Goal: Transaction & Acquisition: Purchase product/service

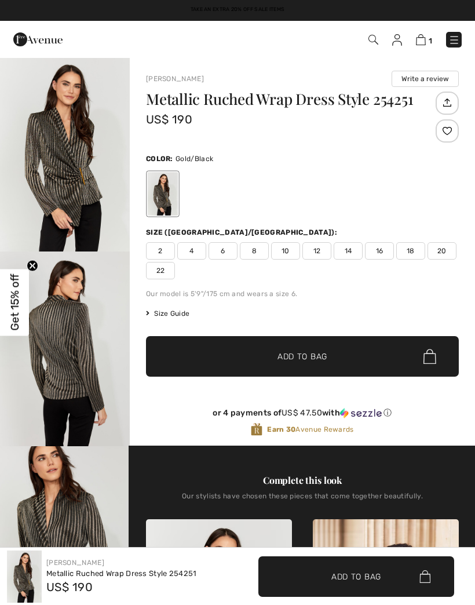
scroll to position [766, 0]
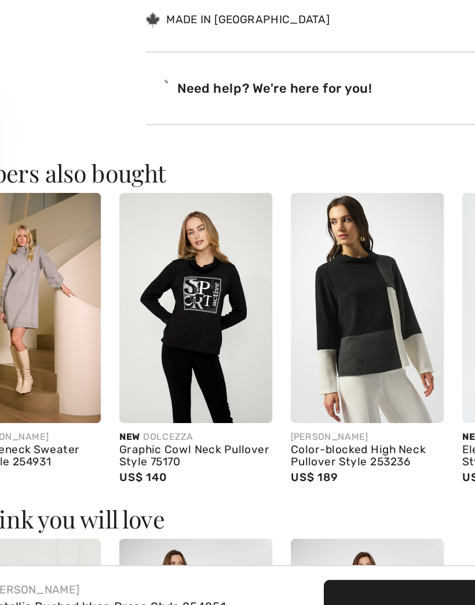
checkbox input "true"
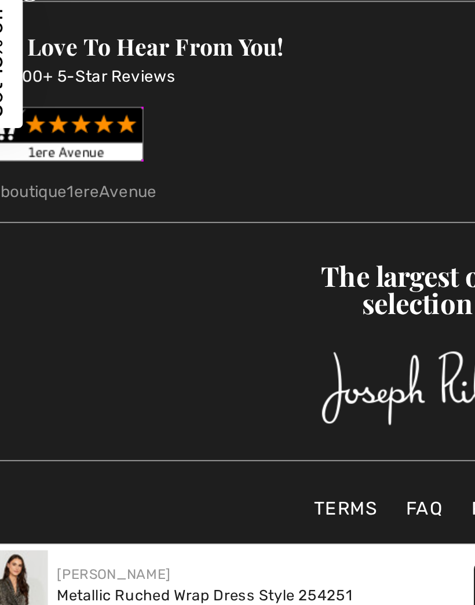
scroll to position [2426, 0]
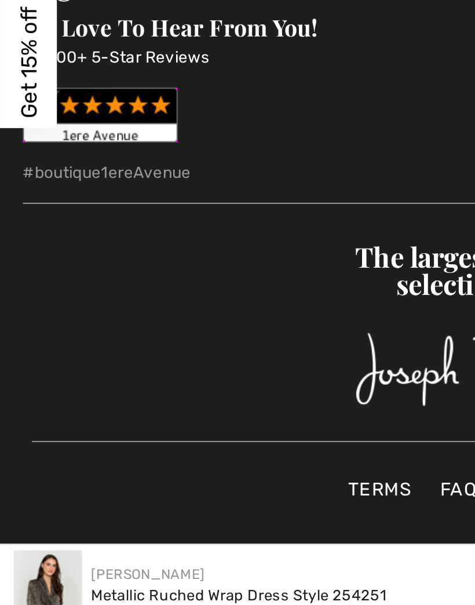
click at [28, 551] on img at bounding box center [24, 577] width 35 height 52
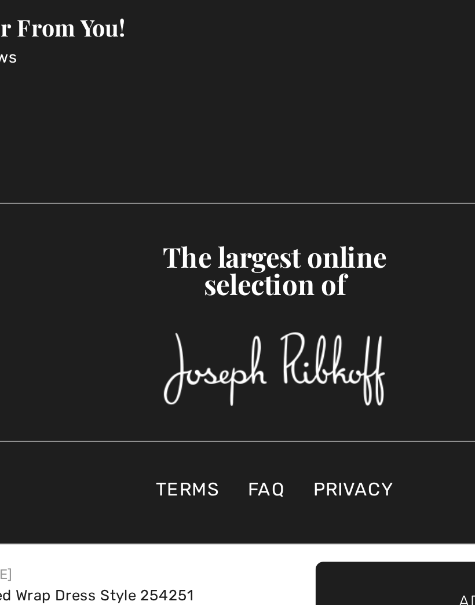
click at [181, 439] on img at bounding box center [237, 458] width 113 height 38
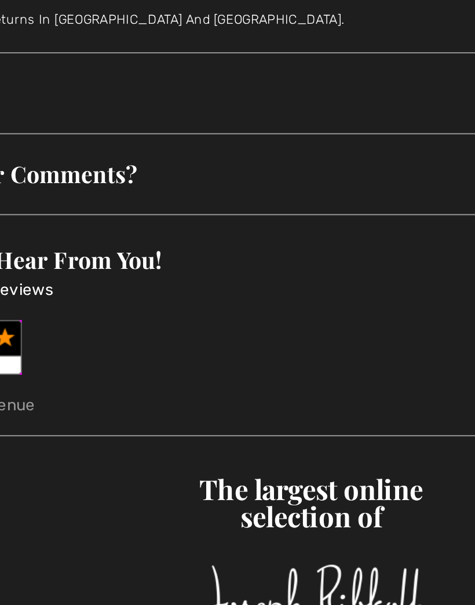
click at [12, 182] on span "About" at bounding box center [238, 200] width 452 height 36
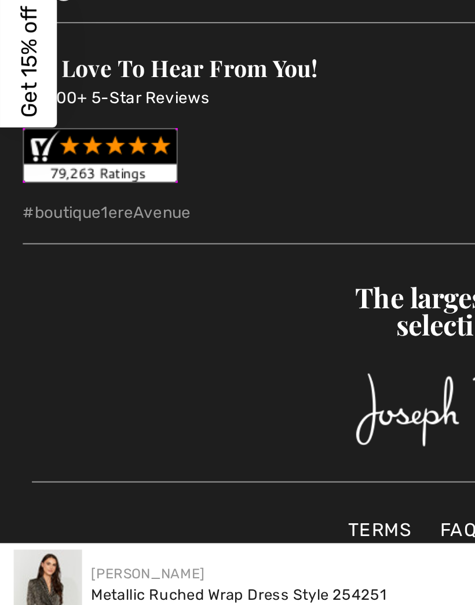
scroll to position [2585, 0]
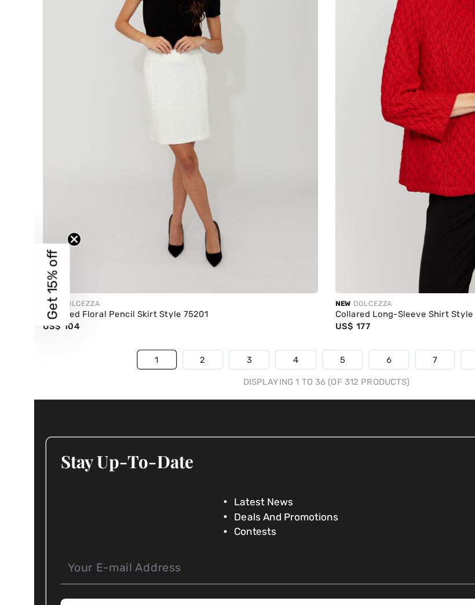
scroll to position [7045, 0]
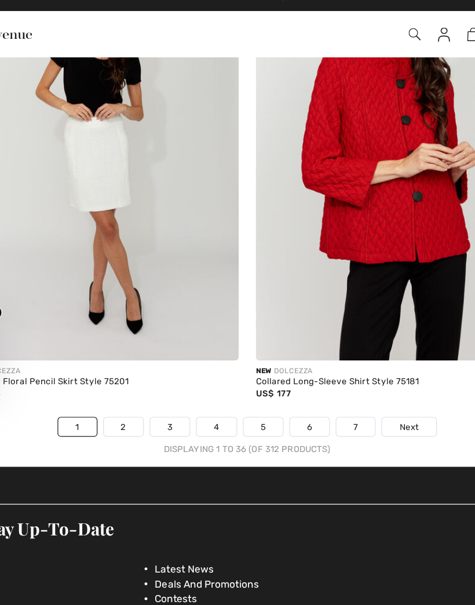
click at [121, 351] on link "2" at bounding box center [137, 358] width 32 height 15
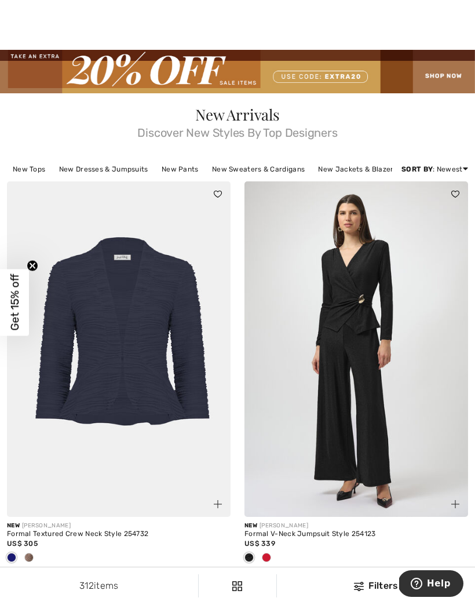
click at [275, 561] on div at bounding box center [357, 558] width 224 height 19
click at [274, 557] on div at bounding box center [266, 558] width 17 height 19
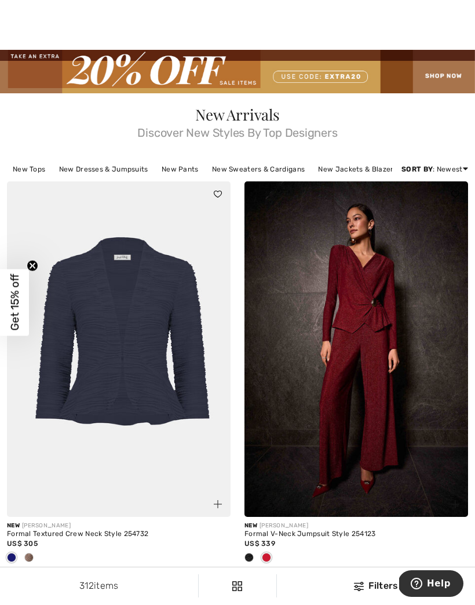
click at [282, 551] on div at bounding box center [357, 558] width 224 height 19
click at [280, 551] on div at bounding box center [357, 558] width 224 height 19
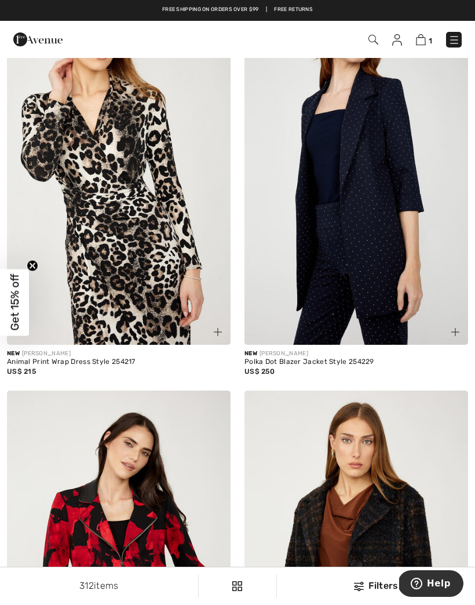
scroll to position [2963, 0]
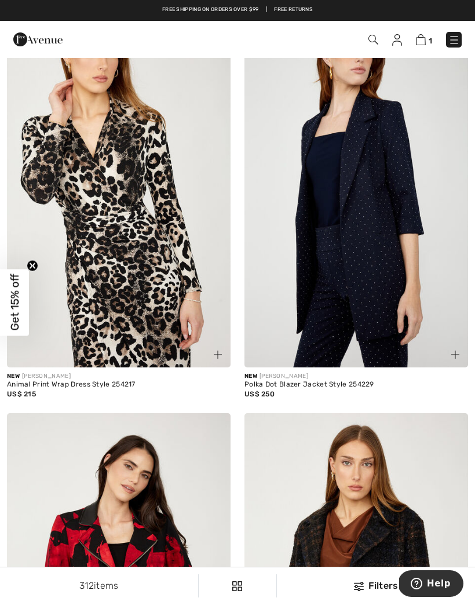
click at [383, 277] on img at bounding box center [357, 200] width 224 height 336
click at [373, 282] on img at bounding box center [357, 200] width 224 height 336
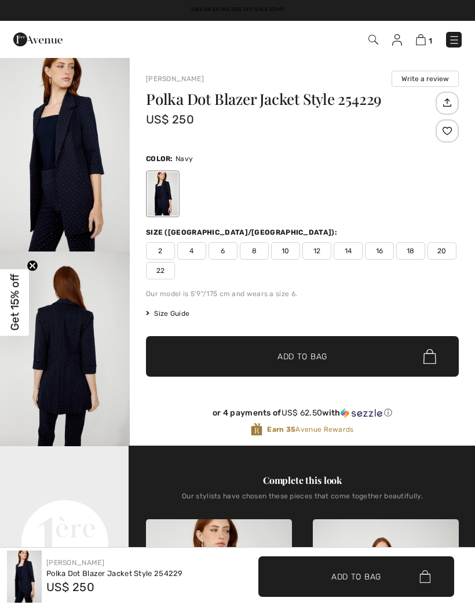
checkbox input "true"
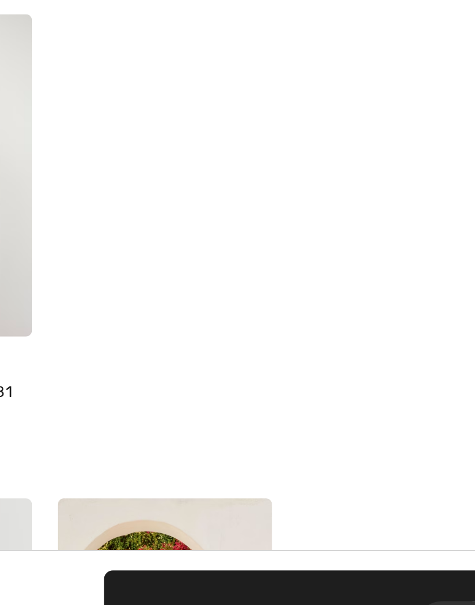
scroll to position [0, 32]
click at [314, 233] on img at bounding box center [362, 160] width 97 height 146
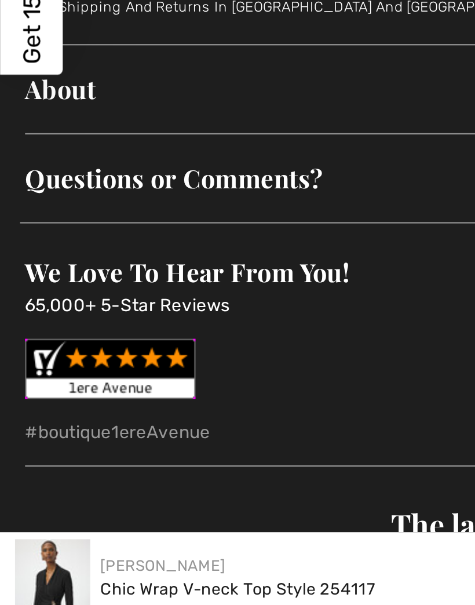
scroll to position [1909, 0]
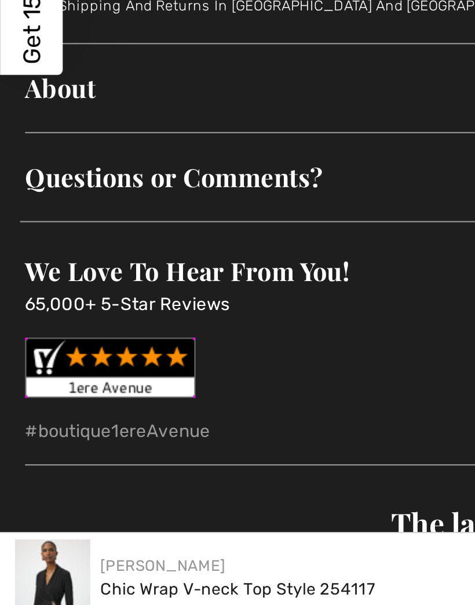
click at [106, 568] on div "Chic Wrap V-neck Top Style 254117" at bounding box center [110, 574] width 128 height 12
click at [99, 568] on div "Chic Wrap V-neck Top Style 254117" at bounding box center [110, 574] width 128 height 12
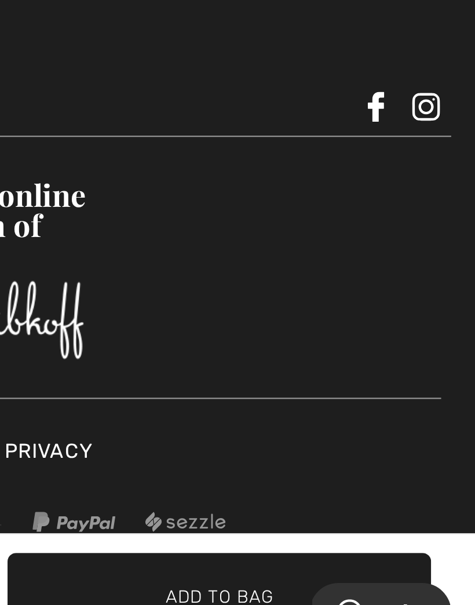
scroll to position [2061, 0]
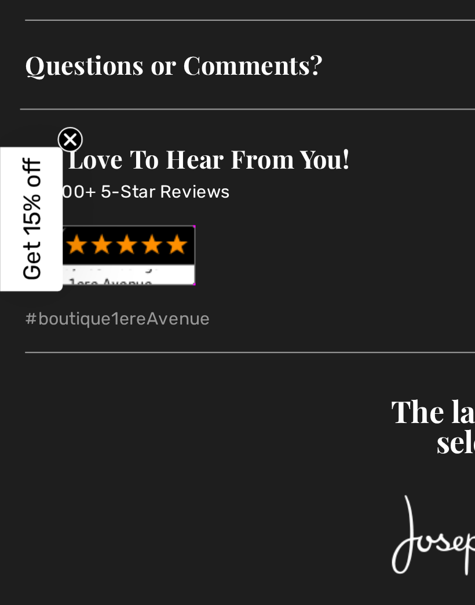
click at [14, 274] on span "Get 15% off" at bounding box center [14, 302] width 13 height 57
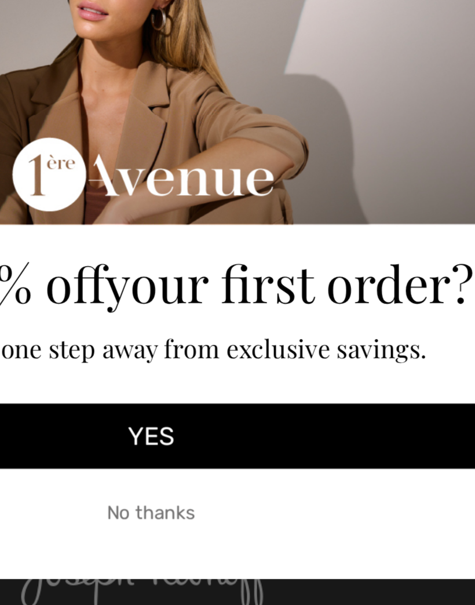
click at [81, 372] on button "YES" at bounding box center [242, 387] width 322 height 30
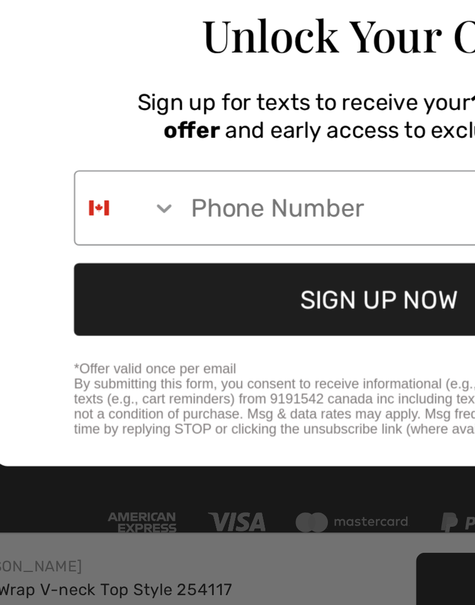
click at [136, 391] on icon "Search Countries" at bounding box center [142, 397] width 12 height 12
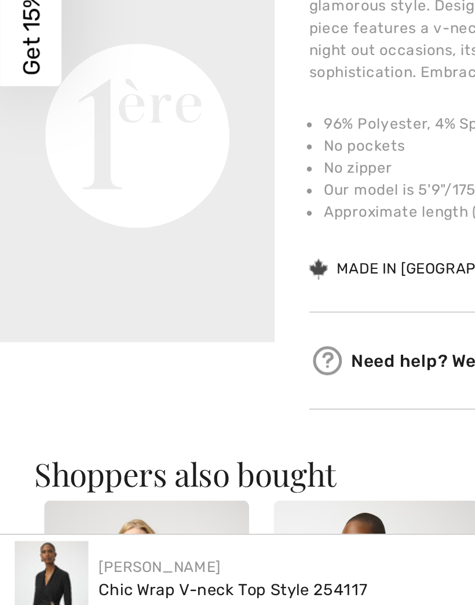
scroll to position [186, 0]
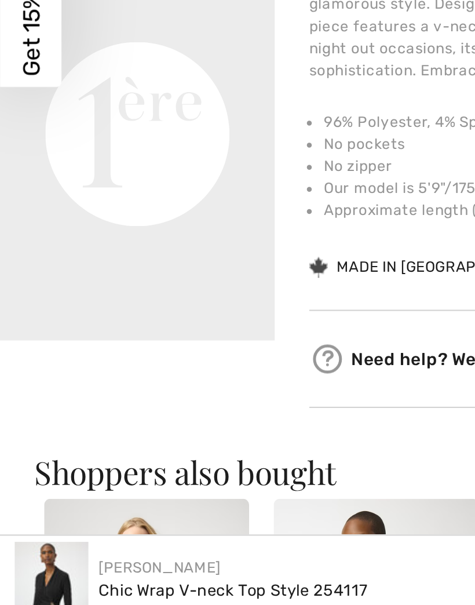
click at [171, 511] on h3 "Shoppers also bought" at bounding box center [237, 518] width 443 height 15
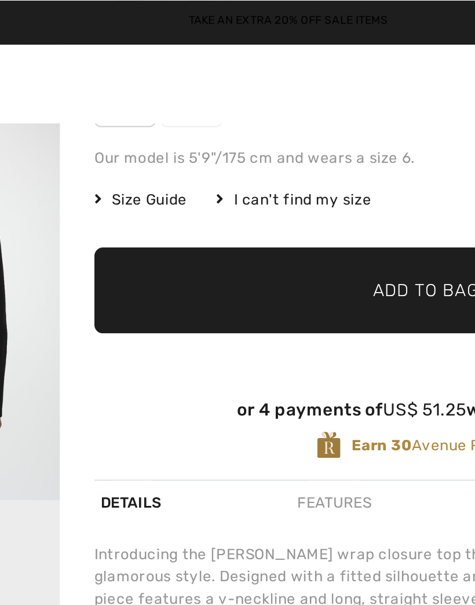
scroll to position [208, 0]
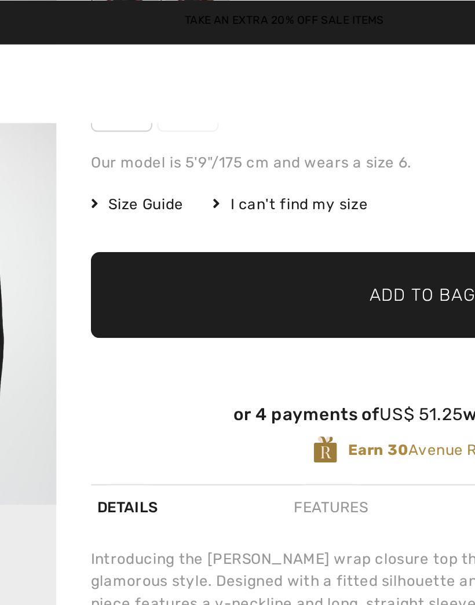
click at [146, 94] on span "Size Guide" at bounding box center [167, 96] width 43 height 10
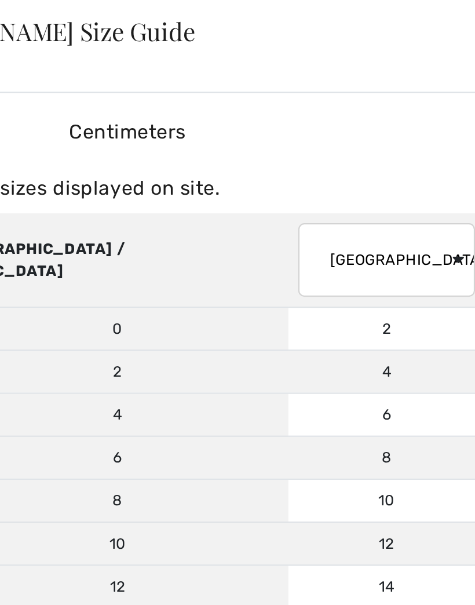
scroll to position [69, 0]
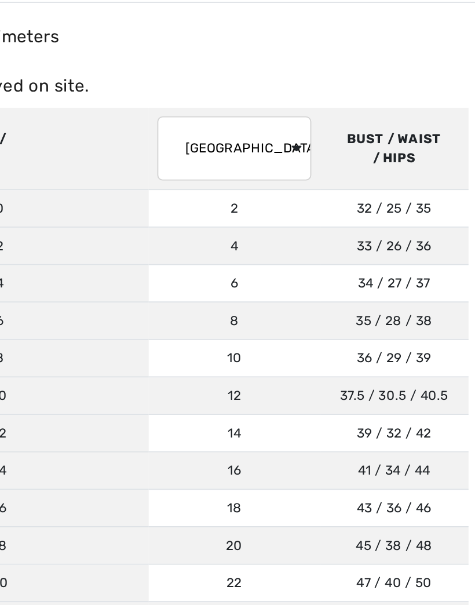
click at [353, 253] on span "37.5 / 30.5 / 40.5" at bounding box center [382, 257] width 59 height 8
click at [249, 247] on td "12" at bounding box center [295, 257] width 93 height 20
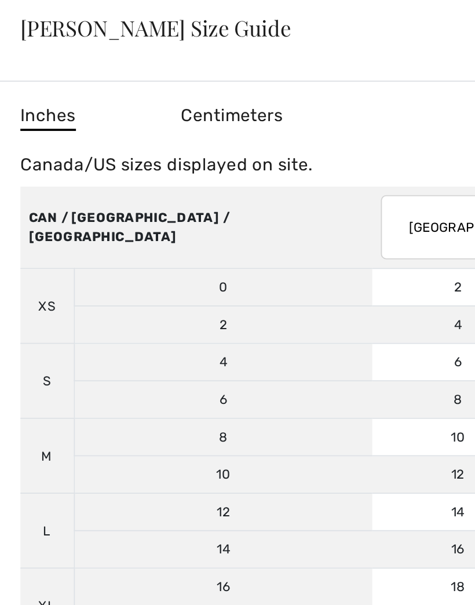
scroll to position [0, 0]
click at [75, 123] on th "CAN / US / MEXICO" at bounding box center [153, 123] width 191 height 45
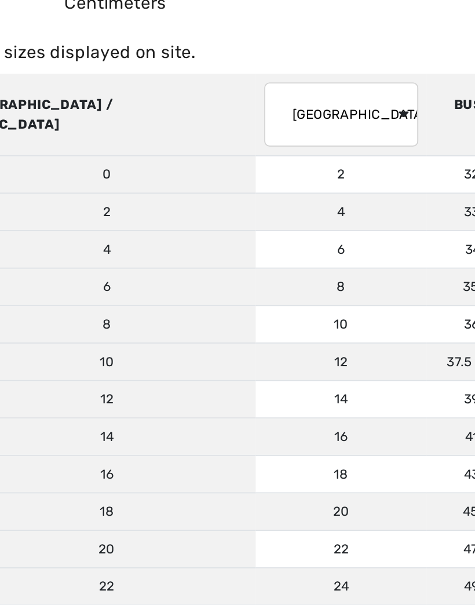
click at [342, 227] on td "36 / 29 / 39 91 / 74 / 99" at bounding box center [382, 237] width 81 height 20
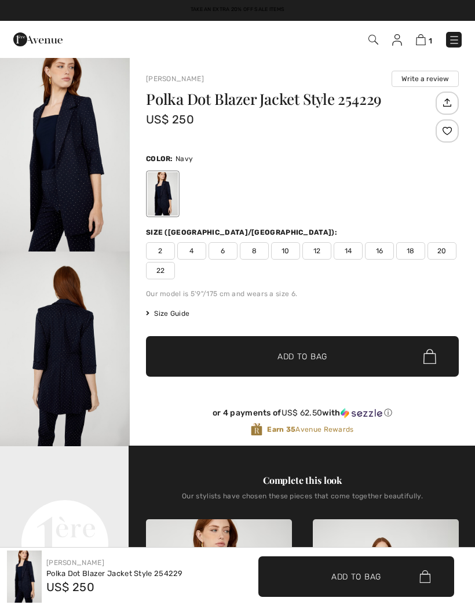
scroll to position [583, 0]
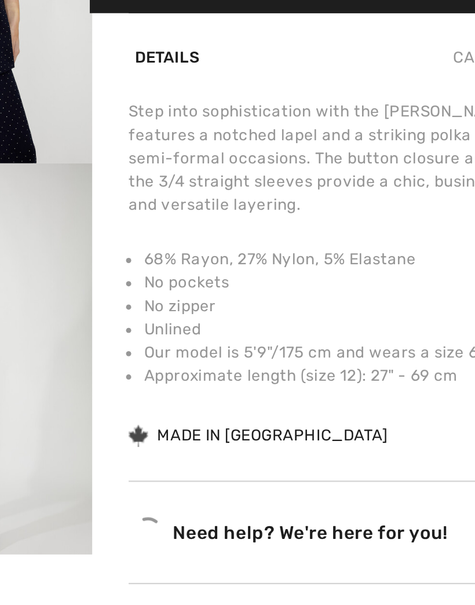
checkbox input "true"
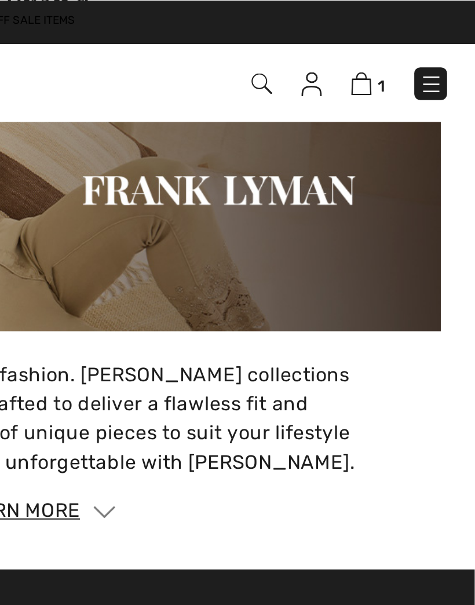
scroll to position [1784, 0]
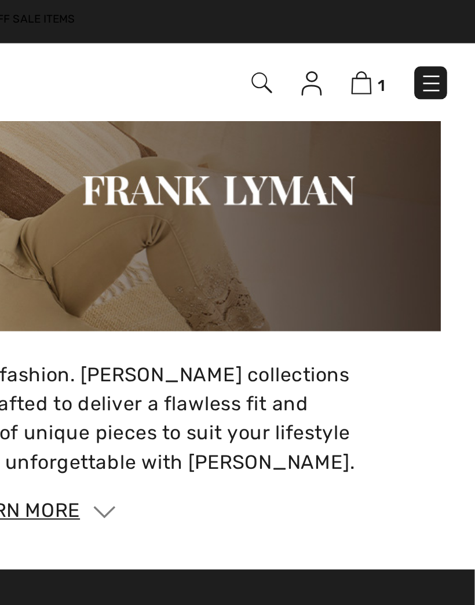
click at [416, 40] on img at bounding box center [421, 39] width 10 height 11
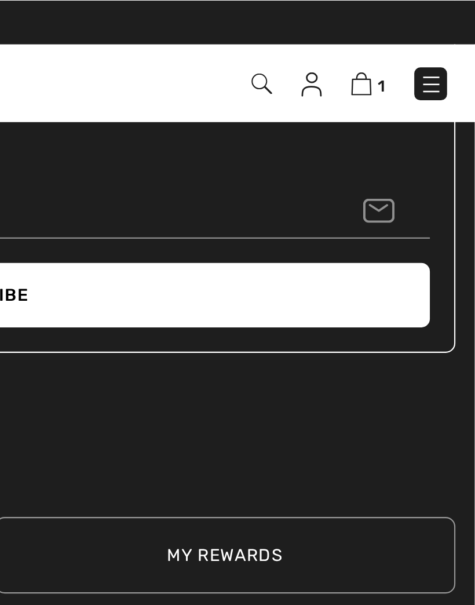
scroll to position [2091, 0]
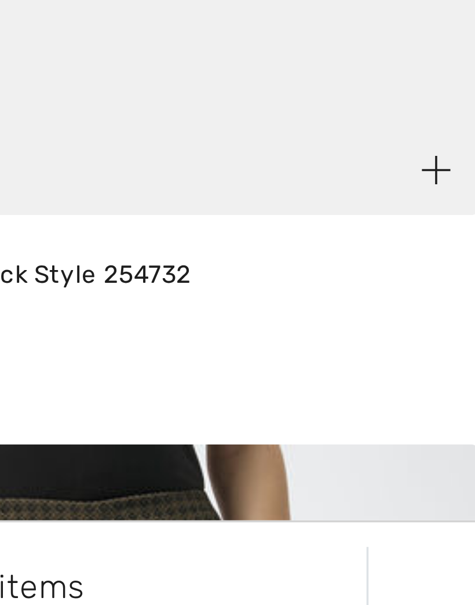
scroll to position [46, 0]
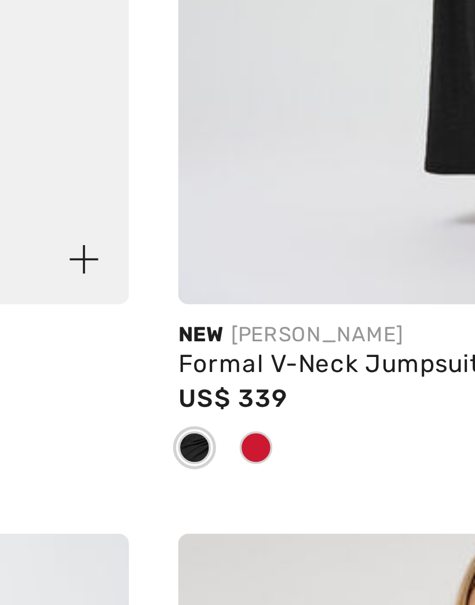
click at [258, 510] on div at bounding box center [266, 519] width 17 height 19
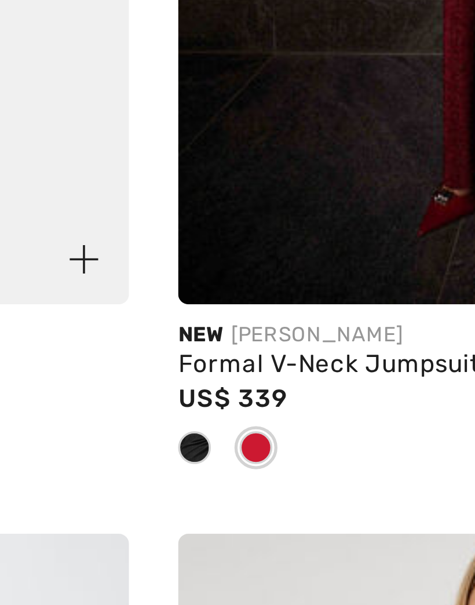
click at [262, 514] on span at bounding box center [266, 518] width 9 height 9
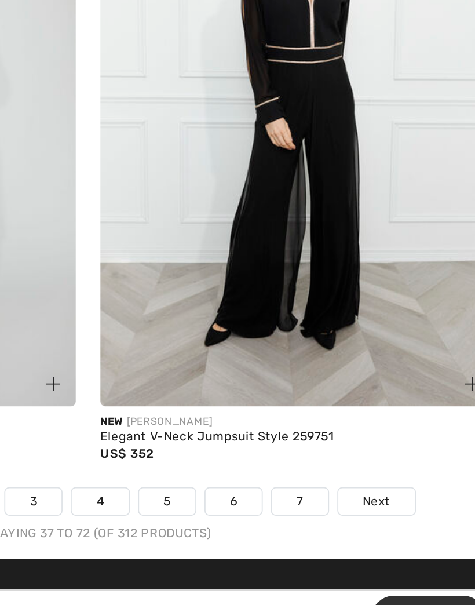
scroll to position [6892, 0]
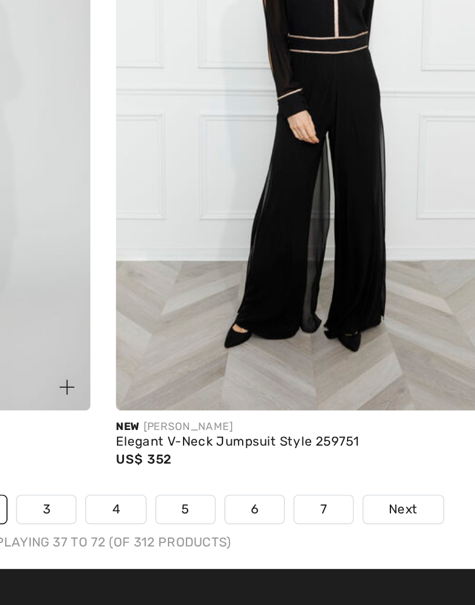
click at [245, 169] on img at bounding box center [357, 290] width 224 height 336
click at [245, 147] on img at bounding box center [357, 290] width 224 height 336
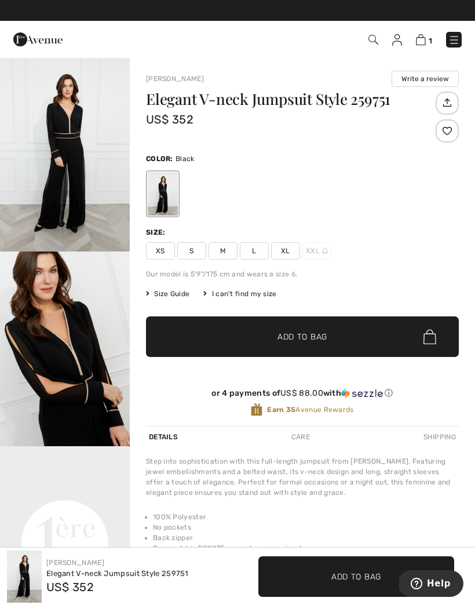
click at [174, 297] on span "Size Guide" at bounding box center [167, 294] width 43 height 10
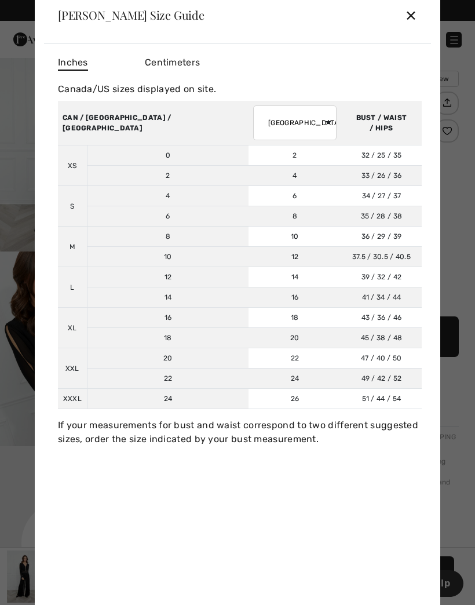
click at [406, 21] on div "✕" at bounding box center [411, 15] width 12 height 24
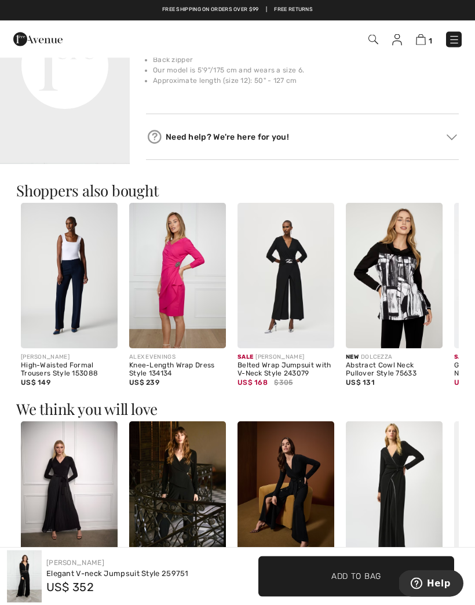
scroll to position [482, 0]
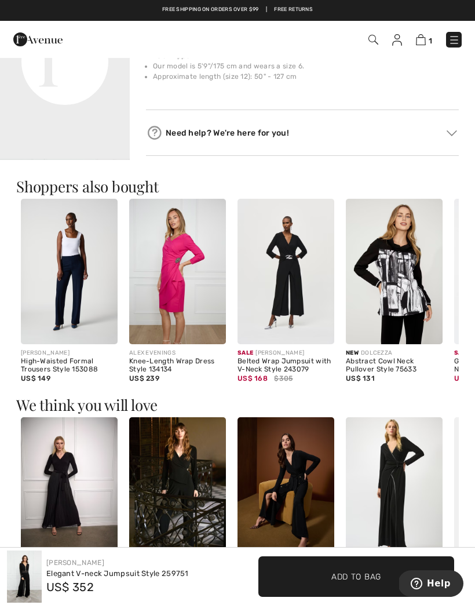
click at [290, 312] on img at bounding box center [286, 272] width 97 height 146
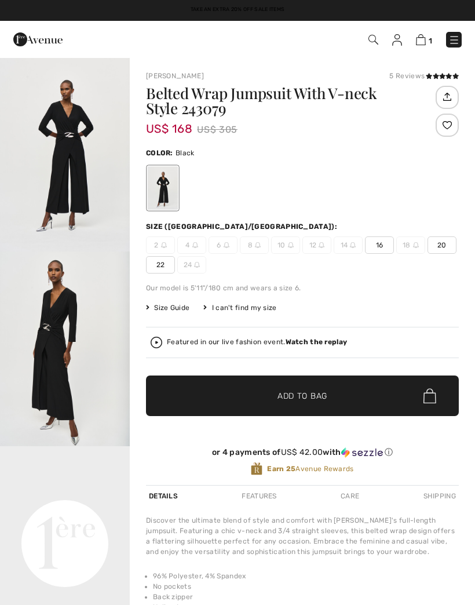
scroll to position [151, -34]
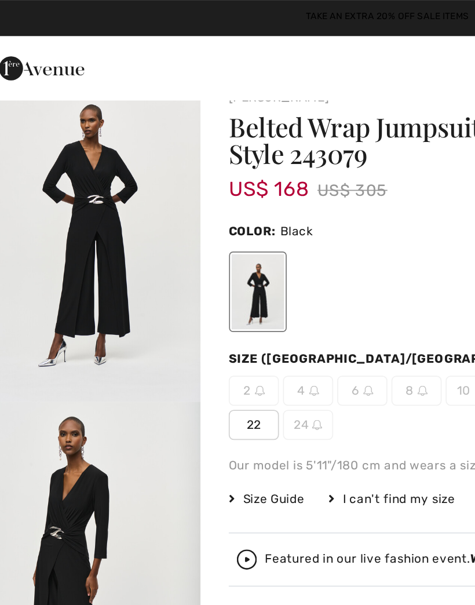
checkbox input "true"
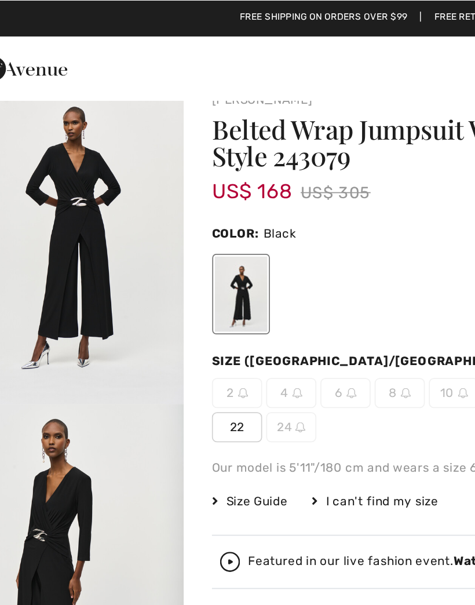
scroll to position [0, 0]
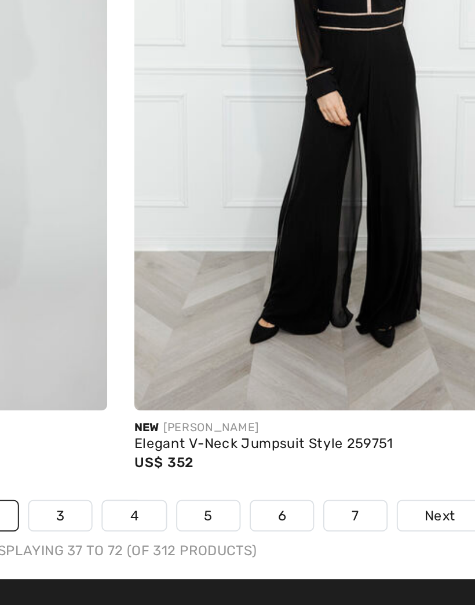
click at [191, 372] on link "3" at bounding box center [207, 379] width 32 height 15
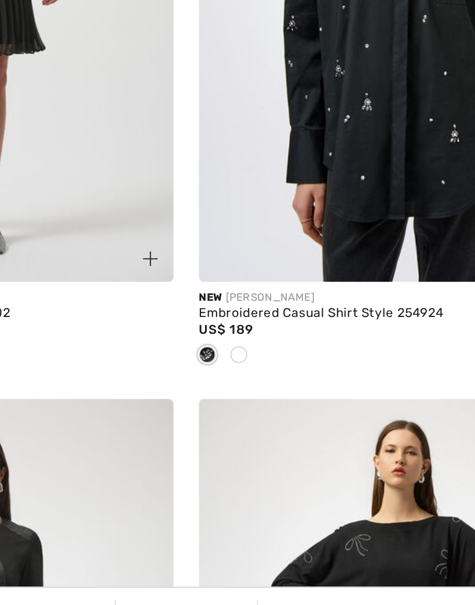
scroll to position [4172, 0]
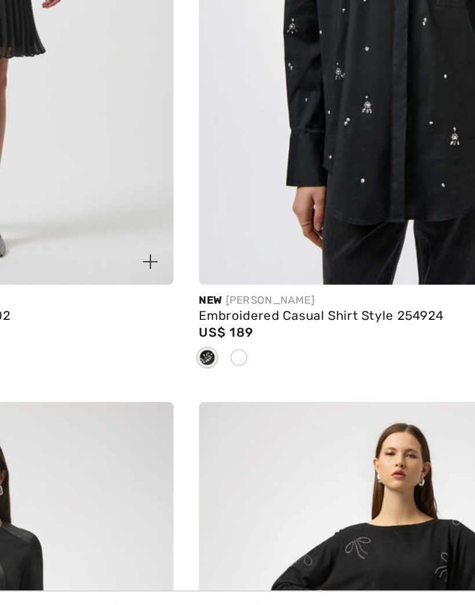
click at [258, 430] on div at bounding box center [266, 439] width 17 height 19
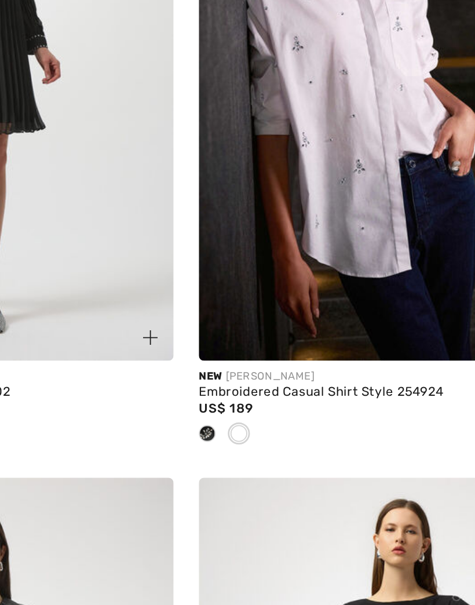
click at [258, 430] on div at bounding box center [266, 439] width 17 height 19
click at [262, 434] on span at bounding box center [266, 438] width 9 height 9
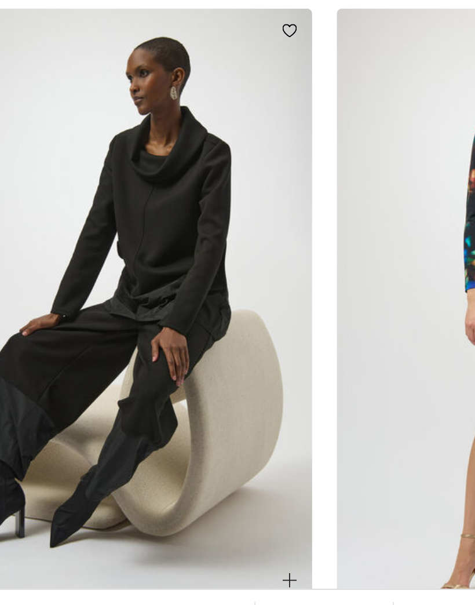
scroll to position [5272, 0]
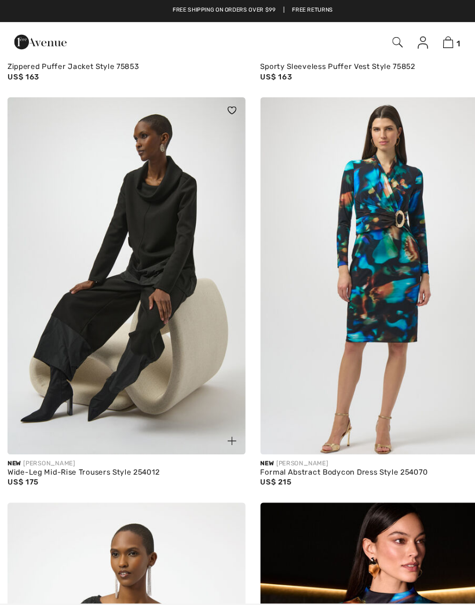
click at [139, 299] on img at bounding box center [119, 259] width 224 height 336
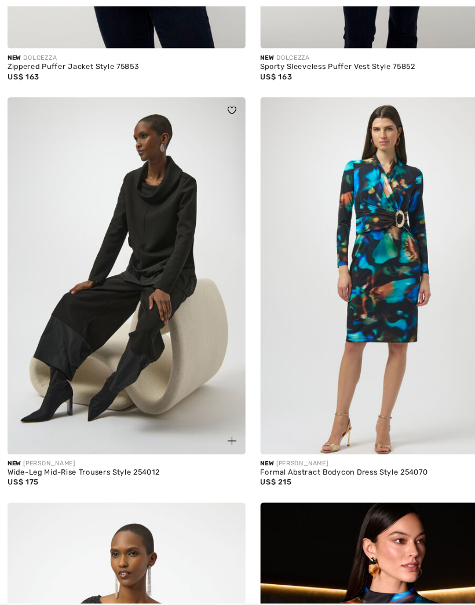
click at [148, 233] on img at bounding box center [119, 259] width 224 height 336
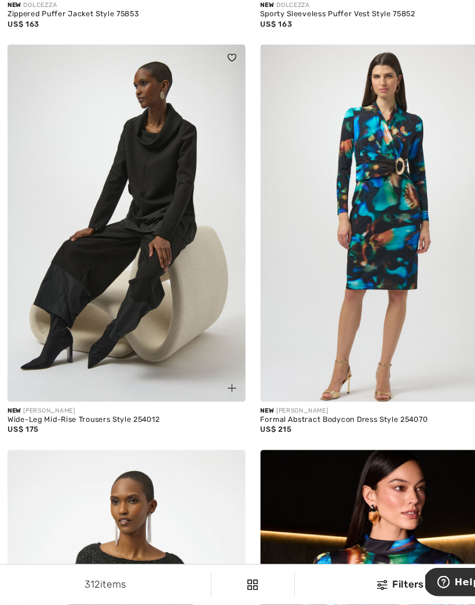
click at [151, 246] on img at bounding box center [119, 247] width 224 height 336
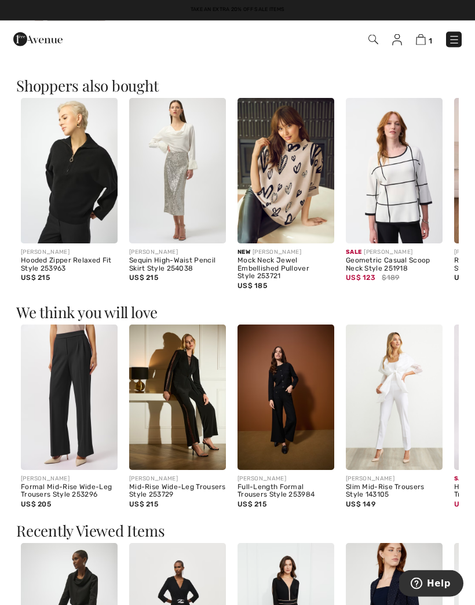
scroll to position [648, 0]
click at [284, 456] on img at bounding box center [286, 398] width 97 height 146
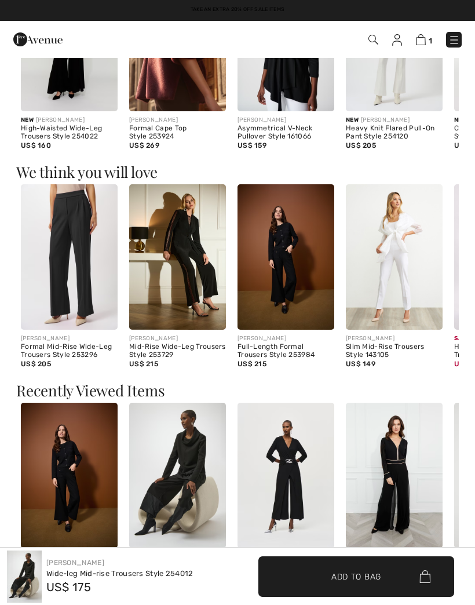
scroll to position [780, 0]
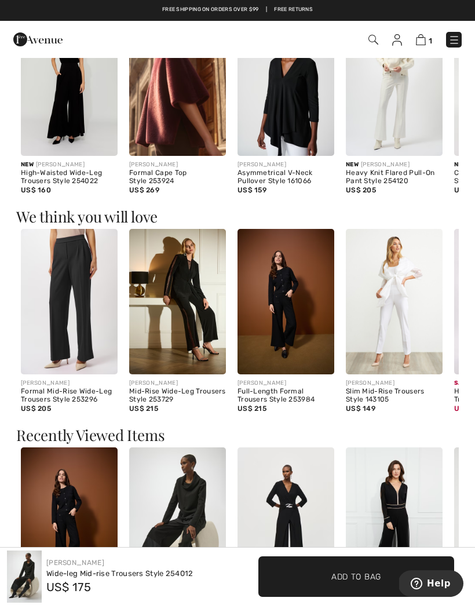
click at [5, 216] on div "Shoppers also bought New FRANK LYMAN High-Waisted Wide-Leg Trousers Style 25402…" at bounding box center [237, 477] width 475 height 997
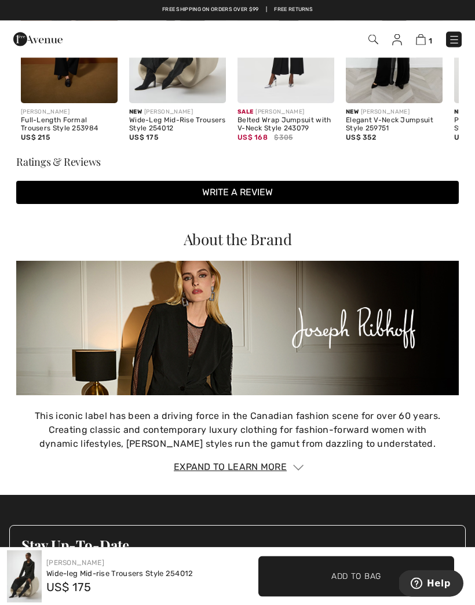
scroll to position [1226, 0]
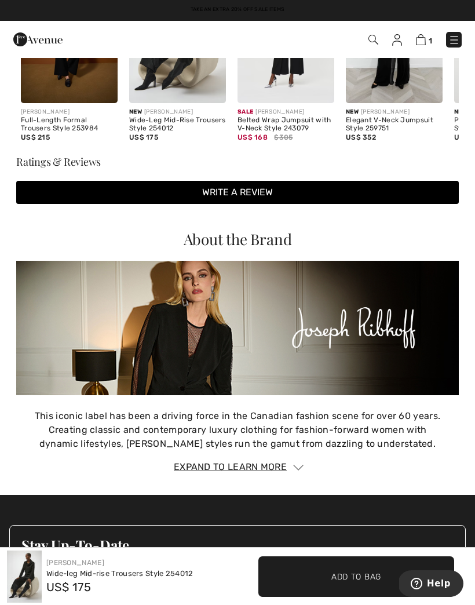
click at [139, 580] on div "Wide-leg Mid-rise Trousers Style 254012" at bounding box center [119, 574] width 147 height 12
click at [112, 568] on div "[PERSON_NAME]" at bounding box center [119, 563] width 147 height 10
click at [108, 568] on div "[PERSON_NAME]" at bounding box center [119, 563] width 147 height 10
click at [64, 594] on span "US$ 175" at bounding box center [68, 587] width 45 height 14
click at [70, 594] on span "US$ 175" at bounding box center [68, 587] width 45 height 14
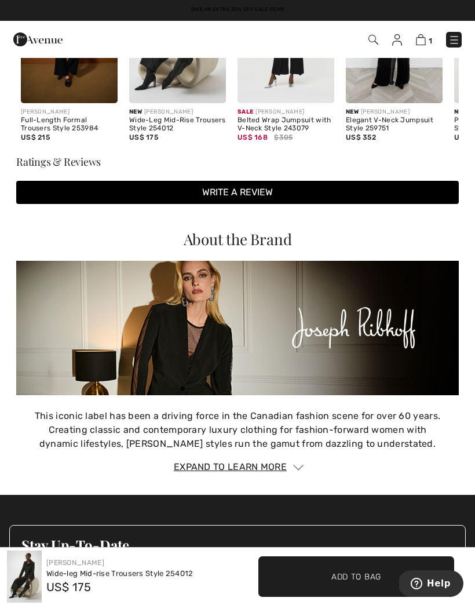
click at [71, 594] on span "US$ 175" at bounding box center [68, 587] width 45 height 14
click at [70, 580] on div "Wide-leg Mid-rise Trousers Style 254012" at bounding box center [119, 574] width 147 height 12
click at [74, 567] on link "[PERSON_NAME]" at bounding box center [75, 563] width 58 height 8
click at [71, 566] on link "[PERSON_NAME]" at bounding box center [75, 563] width 58 height 8
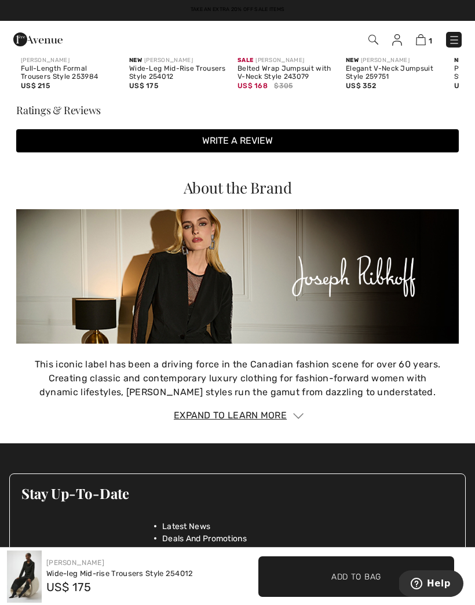
click at [74, 560] on link "[PERSON_NAME]" at bounding box center [75, 563] width 58 height 8
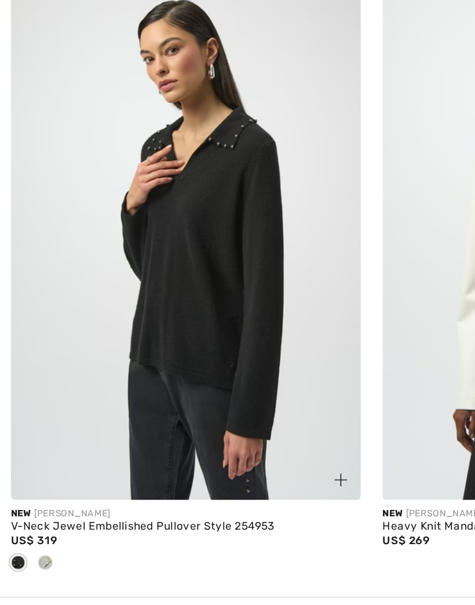
scroll to position [2251, 0]
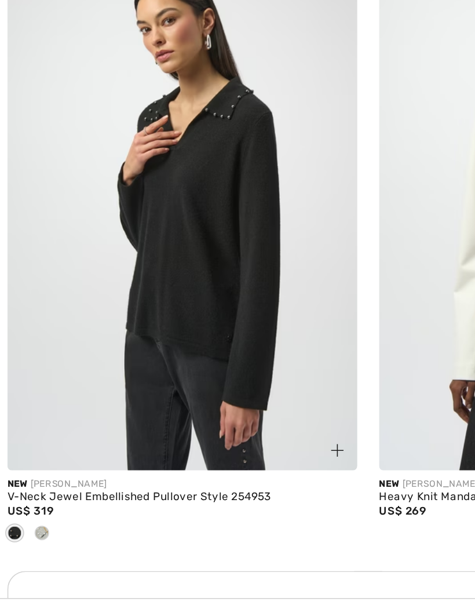
click at [32, 517] on div at bounding box center [28, 526] width 17 height 19
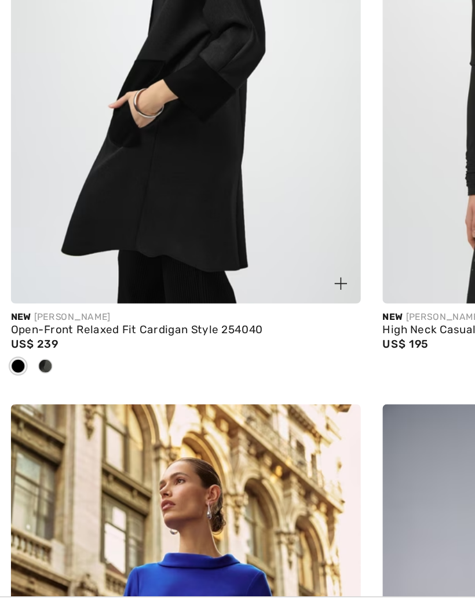
scroll to position [3600, 0]
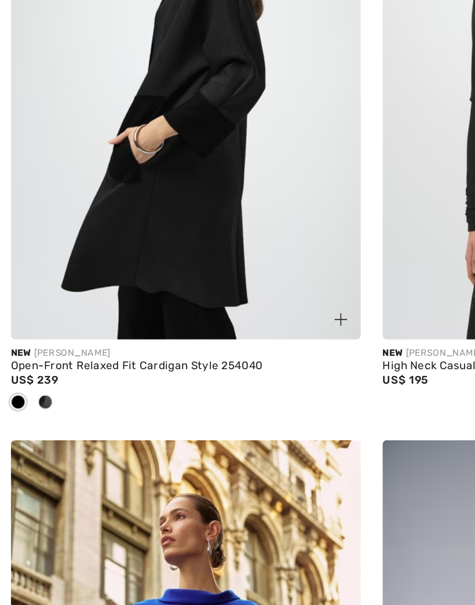
click at [10, 379] on div "New JOSEPH RIBKOFF Open-Front Relaxed Fit Cardigan Style 254040 US$ 239" at bounding box center [119, 411] width 224 height 65
click at [14, 410] on div at bounding box center [11, 419] width 17 height 19
click at [33, 410] on div at bounding box center [28, 419] width 17 height 19
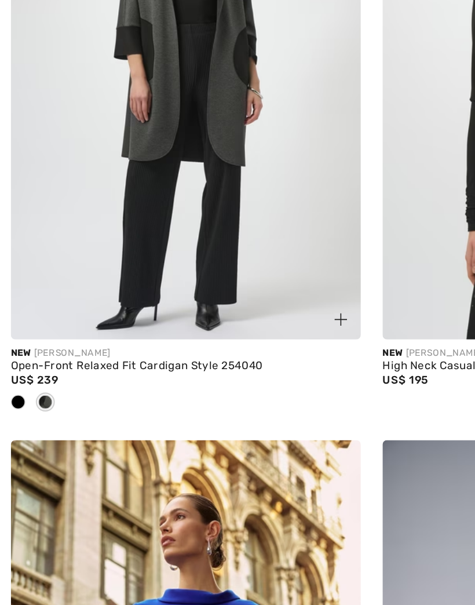
click at [11, 410] on div at bounding box center [11, 419] width 17 height 19
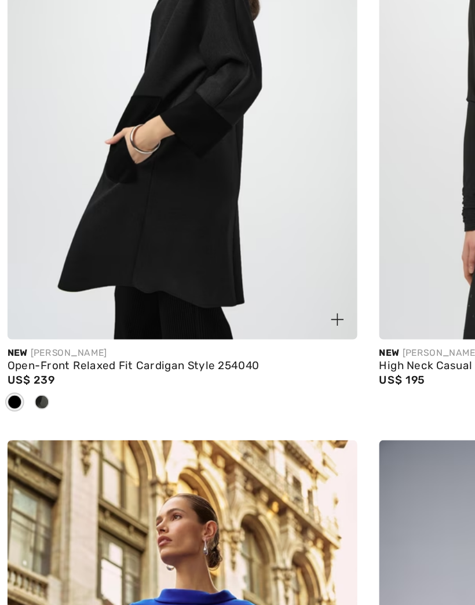
click at [9, 415] on span at bounding box center [11, 419] width 9 height 9
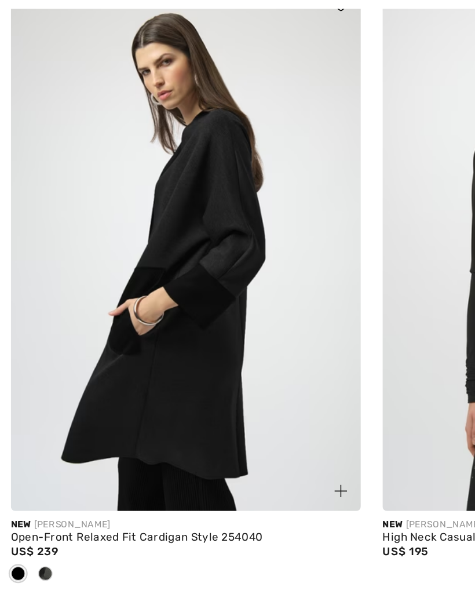
click at [16, 415] on span at bounding box center [11, 419] width 9 height 9
click at [12, 415] on span at bounding box center [11, 419] width 9 height 9
click at [37, 410] on div at bounding box center [28, 419] width 17 height 19
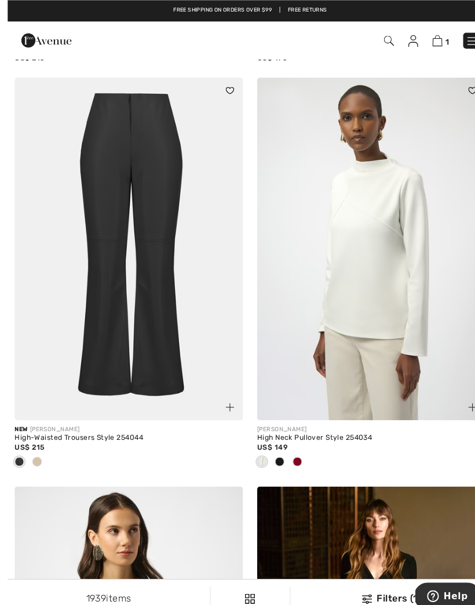
scroll to position [6441, 0]
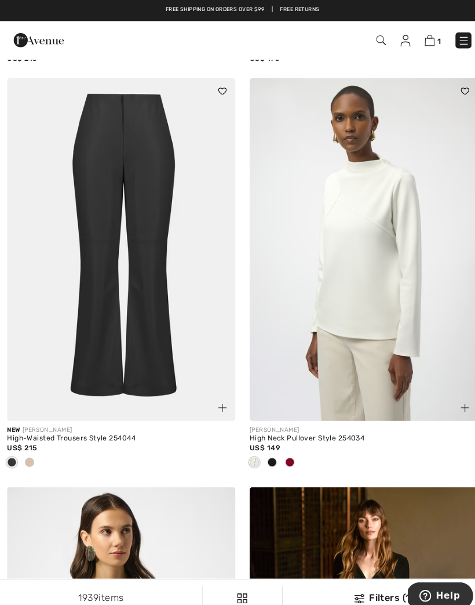
click at [252, 460] on div "JOSEPH RIBKOFF High Neck Pullover Style 254034 US$ 149" at bounding box center [357, 444] width 224 height 65
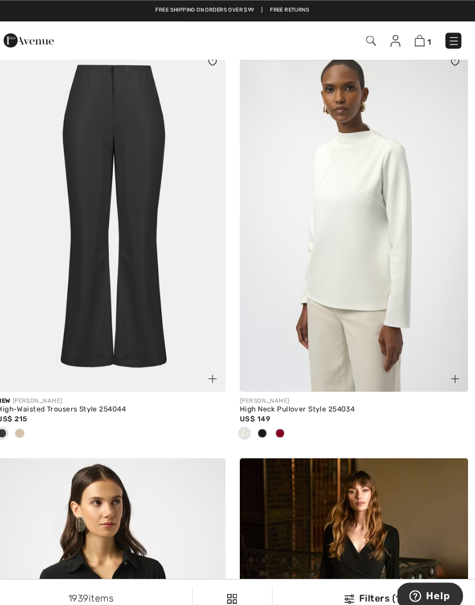
scroll to position [6470, 0]
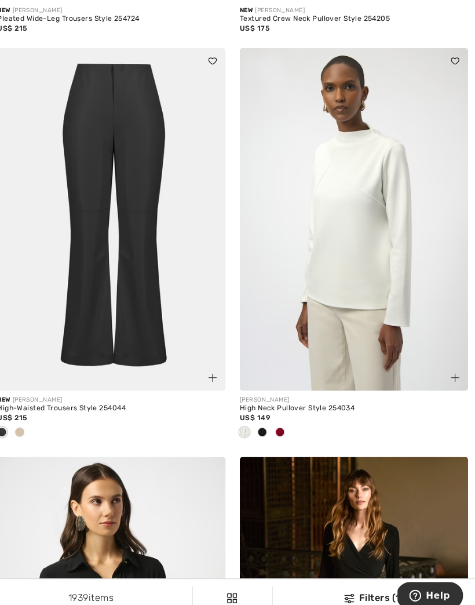
click at [375, 306] on img at bounding box center [357, 216] width 224 height 336
click at [370, 273] on img at bounding box center [357, 216] width 224 height 336
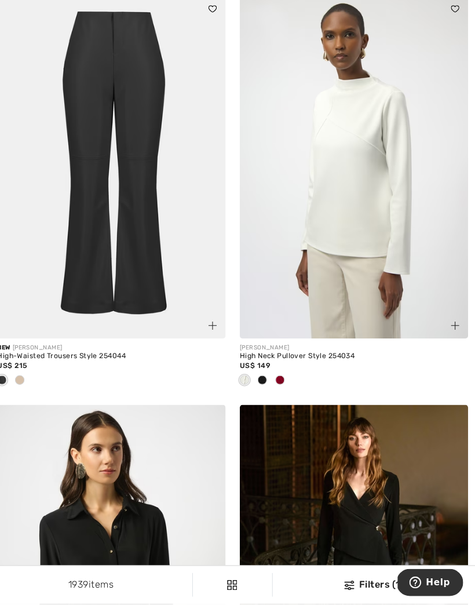
click at [377, 281] on img at bounding box center [357, 177] width 224 height 336
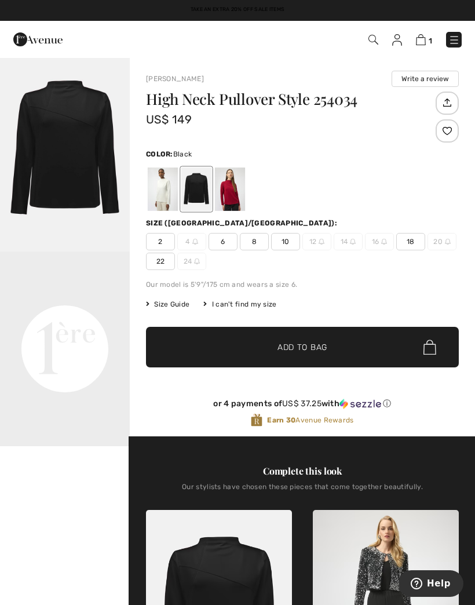
click at [6, 317] on video "Your browser does not support the video tag." at bounding box center [65, 284] width 130 height 65
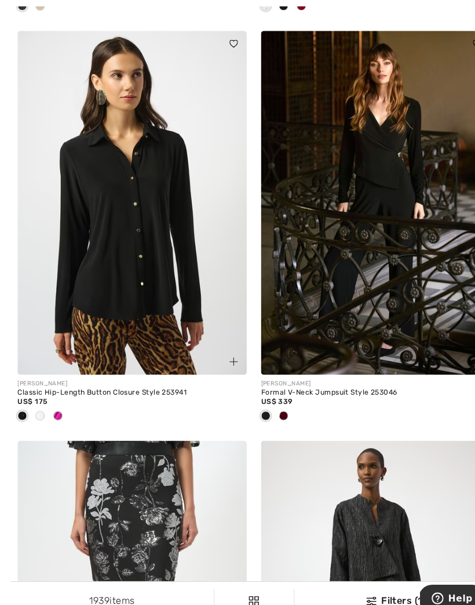
scroll to position [6886, 0]
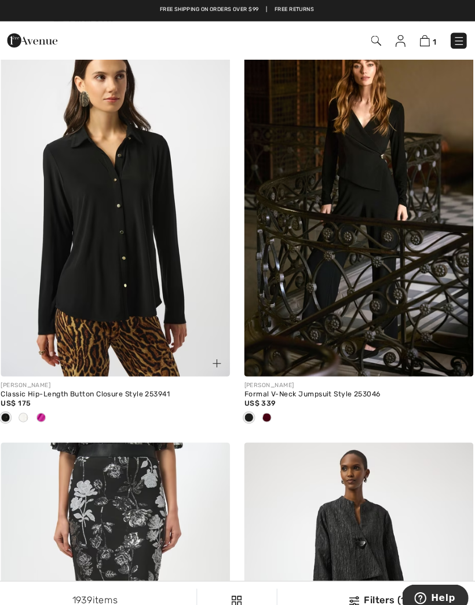
click at [373, 275] on img at bounding box center [357, 200] width 224 height 336
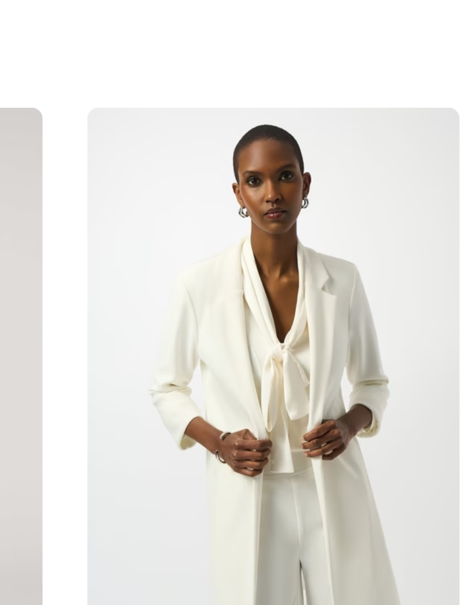
scroll to position [0, 99]
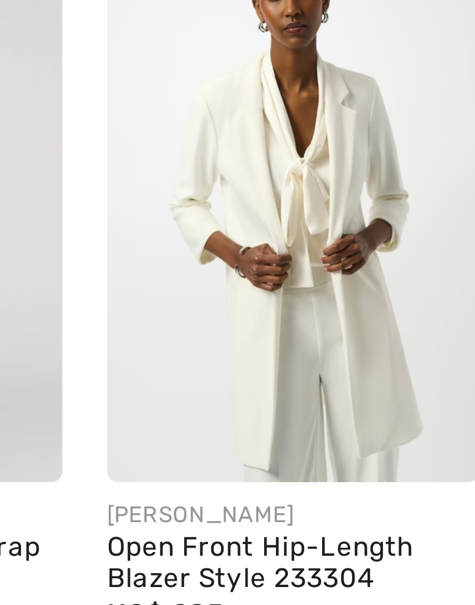
click at [356, 83] on img at bounding box center [404, 156] width 97 height 146
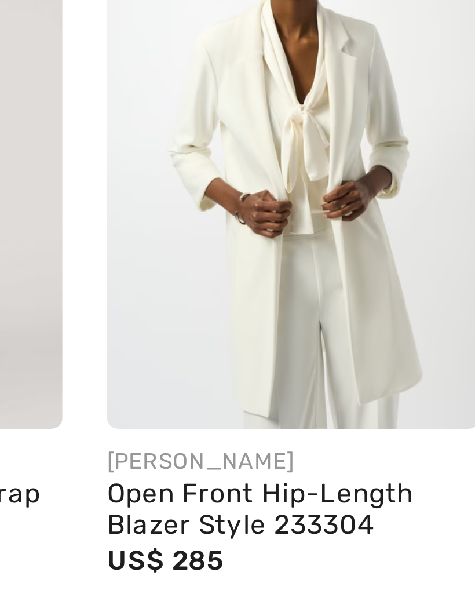
click at [356, 83] on img at bounding box center [404, 156] width 97 height 146
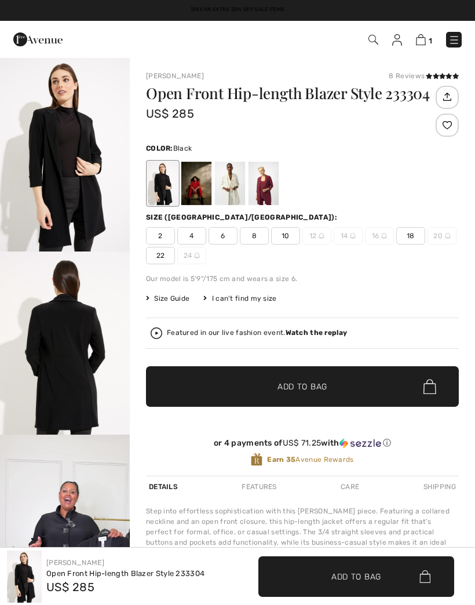
checkbox input "true"
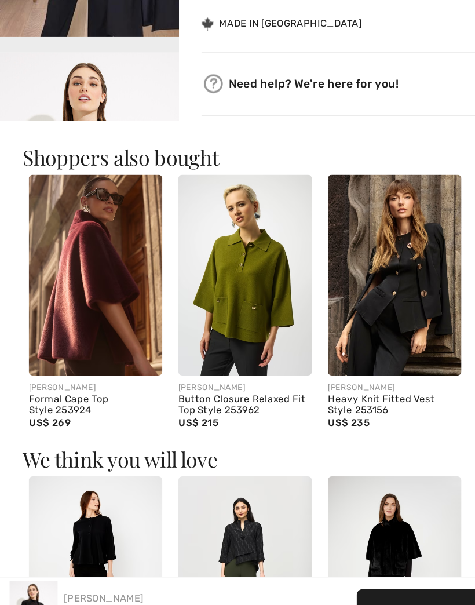
scroll to position [510, 0]
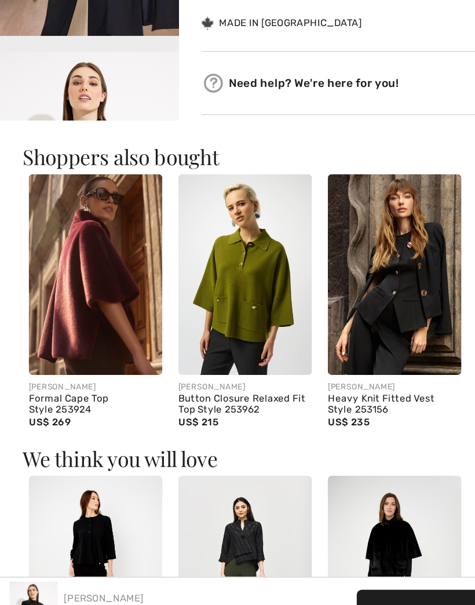
click at [286, 256] on img at bounding box center [286, 329] width 97 height 146
click at [277, 256] on img at bounding box center [286, 329] width 97 height 146
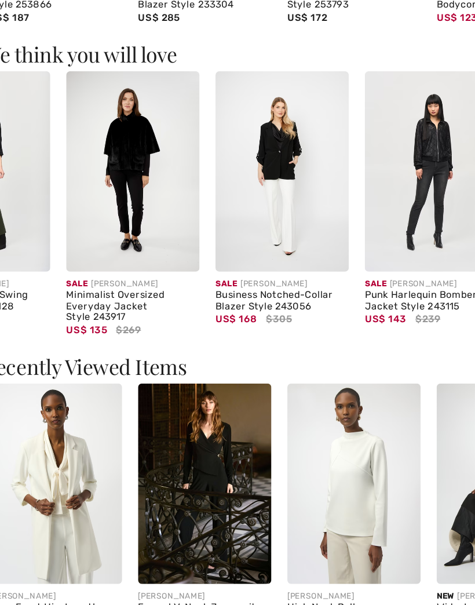
scroll to position [0, 159]
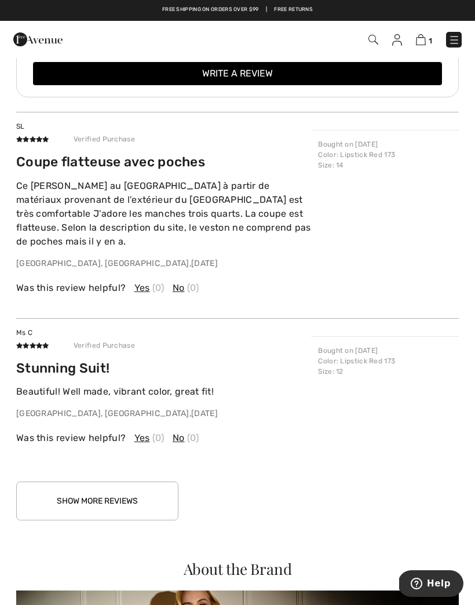
scroll to position [1401, 0]
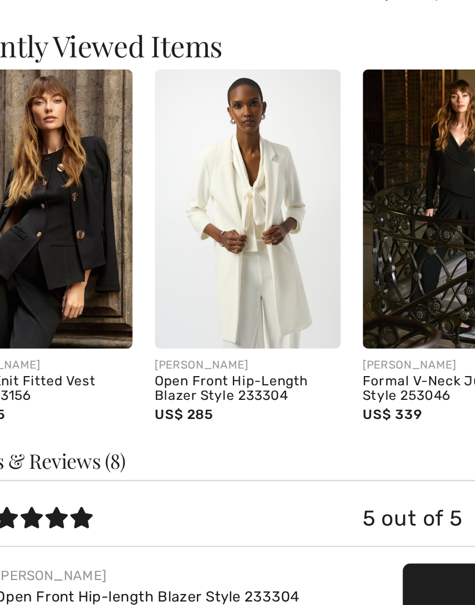
scroll to position [913, 0]
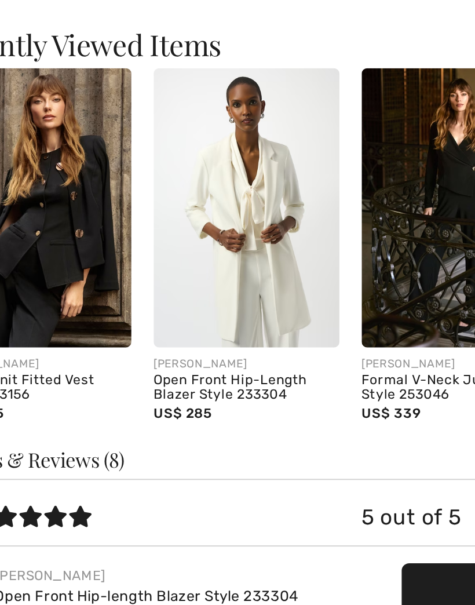
click at [144, 299] on img at bounding box center [177, 372] width 97 height 146
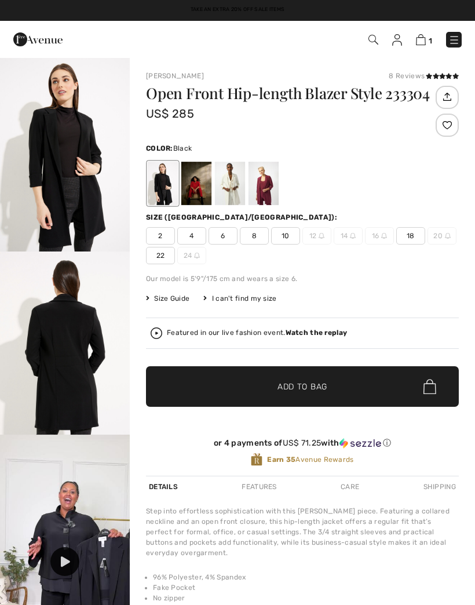
checkbox input "true"
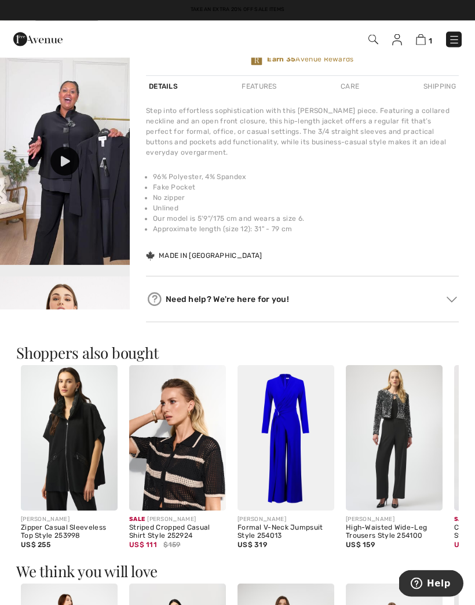
scroll to position [401, 0]
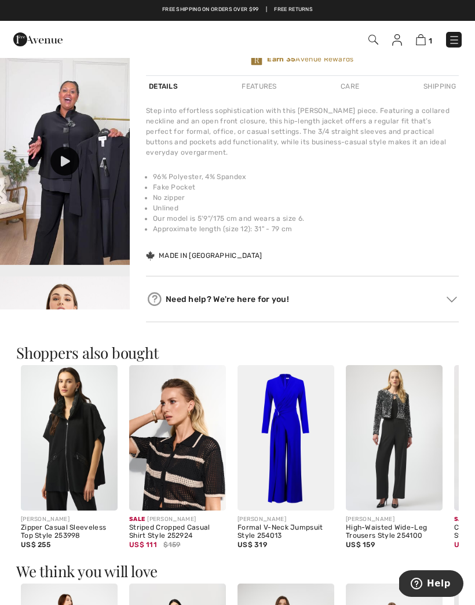
click at [67, 167] on div at bounding box center [64, 161] width 29 height 29
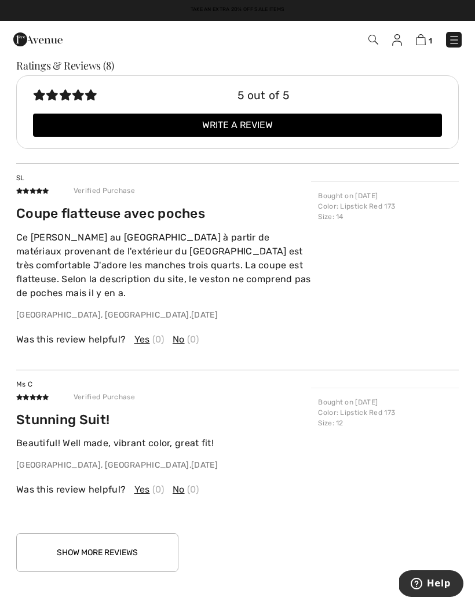
scroll to position [1349, 0]
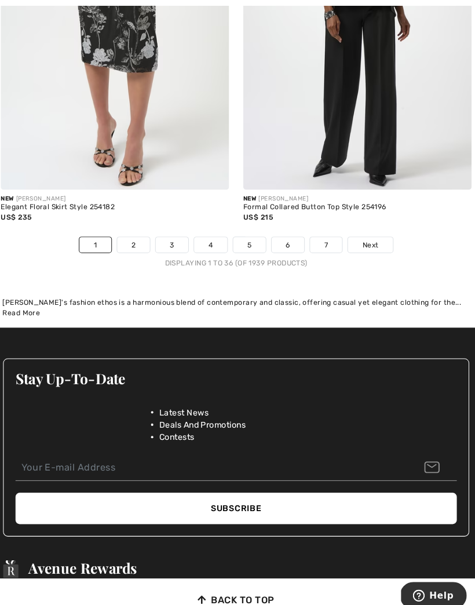
scroll to position [7470, 0]
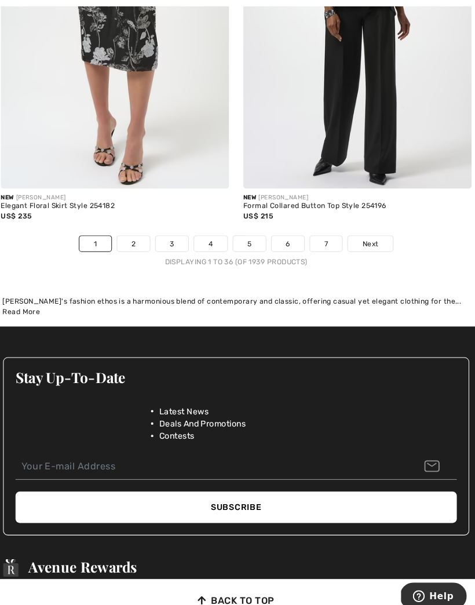
click at [366, 234] on span "Next" at bounding box center [369, 238] width 16 height 10
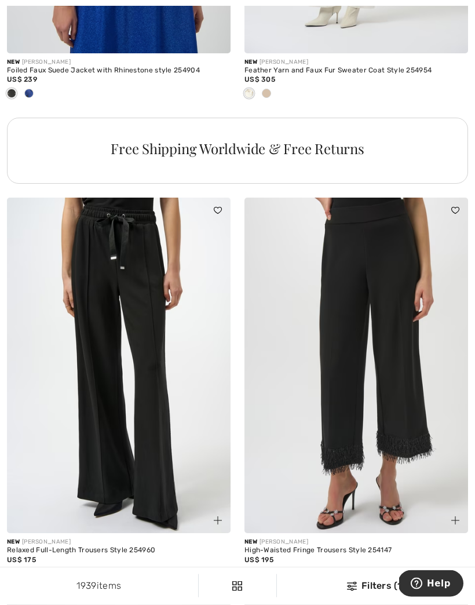
scroll to position [2628, 0]
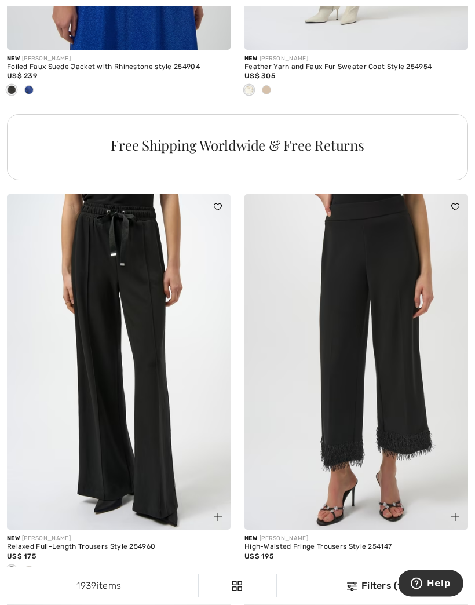
click at [440, 361] on img at bounding box center [357, 363] width 224 height 336
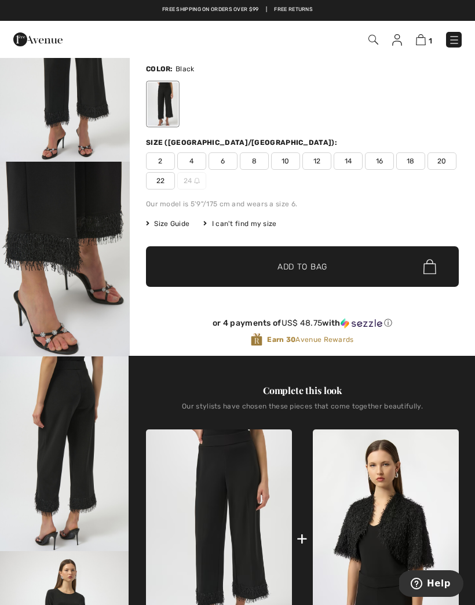
scroll to position [89, 0]
click at [288, 170] on div "2 4 6 8 10 12 14 16 18 20 22 24" at bounding box center [302, 171] width 313 height 37
click at [287, 166] on span "10" at bounding box center [285, 161] width 29 height 17
click at [328, 266] on span "Add to Bag" at bounding box center [303, 267] width 50 height 12
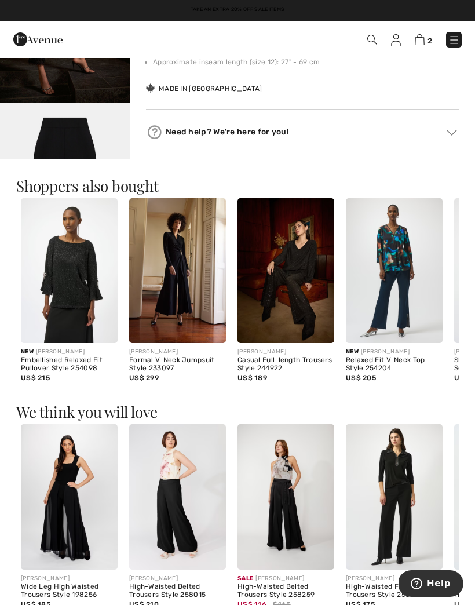
scroll to position [930, 0]
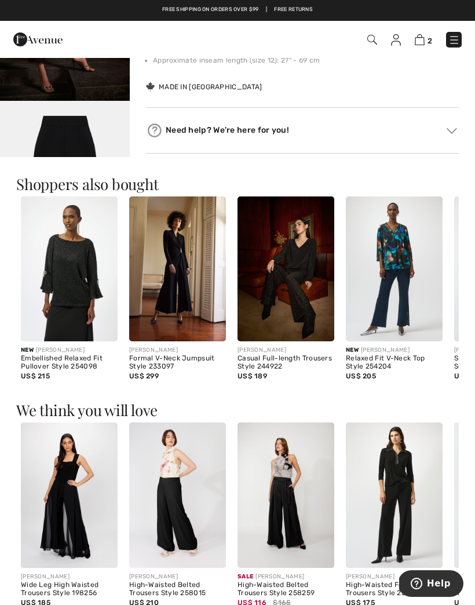
click at [66, 336] on img at bounding box center [69, 270] width 97 height 146
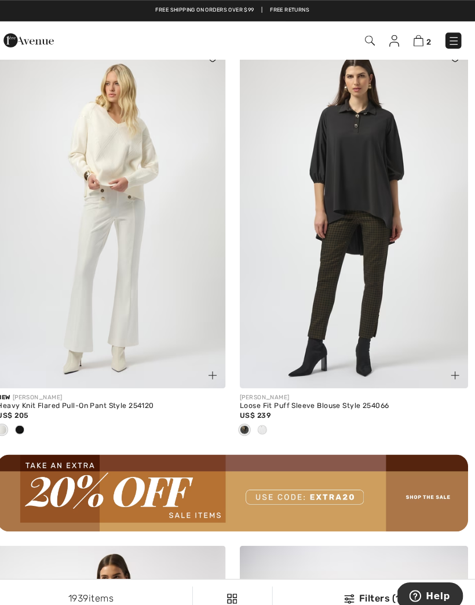
scroll to position [4800, 0]
click at [268, 421] on div at bounding box center [357, 422] width 224 height 19
click at [262, 422] on div at bounding box center [266, 422] width 17 height 19
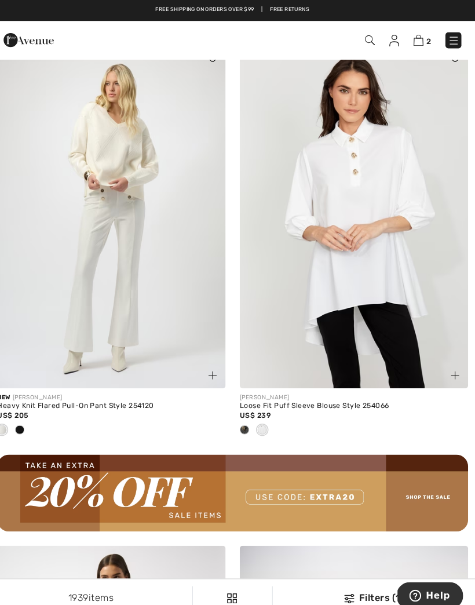
click at [262, 417] on span at bounding box center [266, 421] width 9 height 9
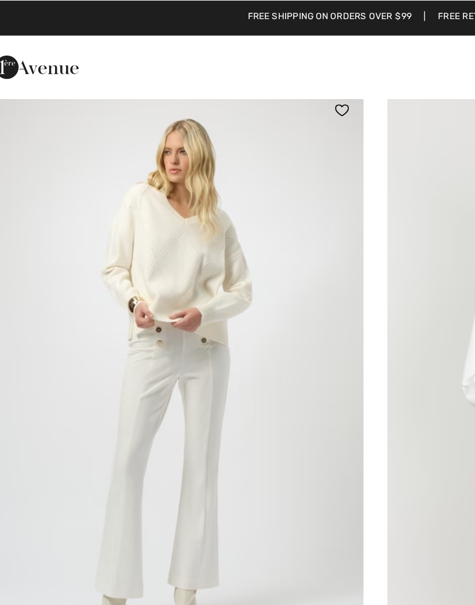
scroll to position [4793, 0]
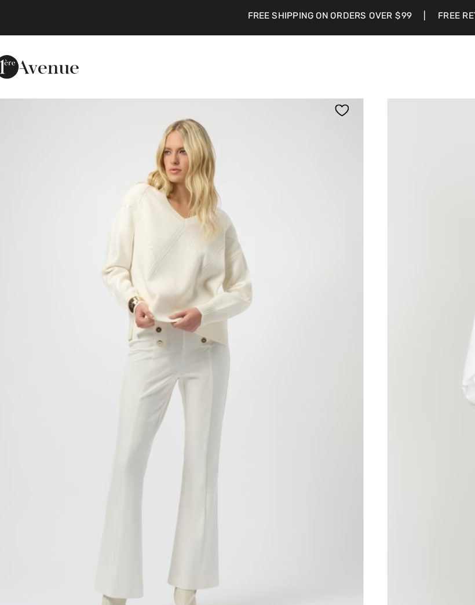
click at [170, 162] on img at bounding box center [119, 220] width 224 height 336
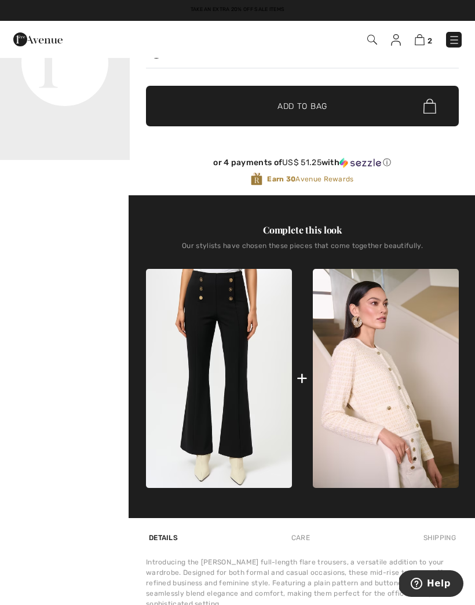
scroll to position [286, 0]
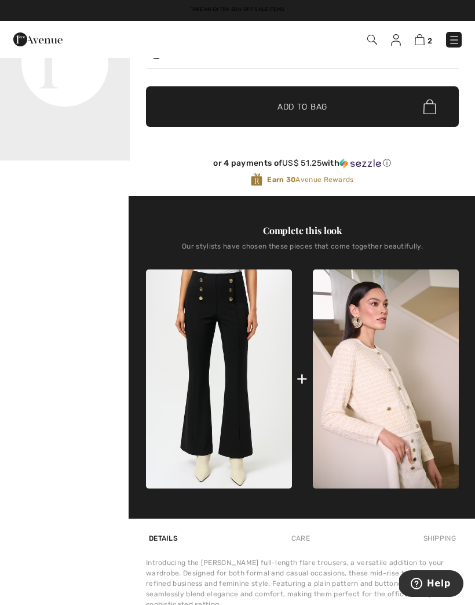
click at [428, 430] on img at bounding box center [386, 380] width 146 height 220
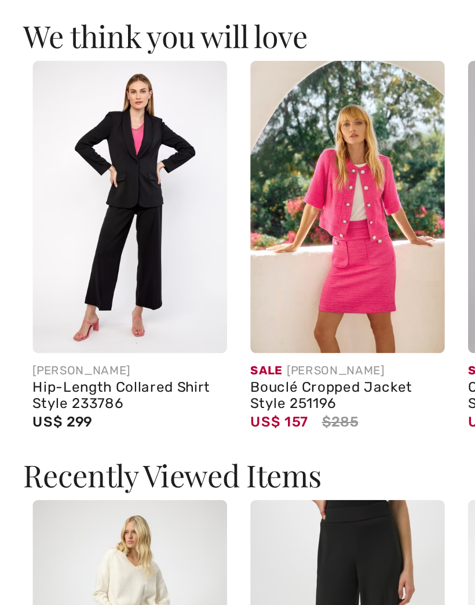
scroll to position [989, 0]
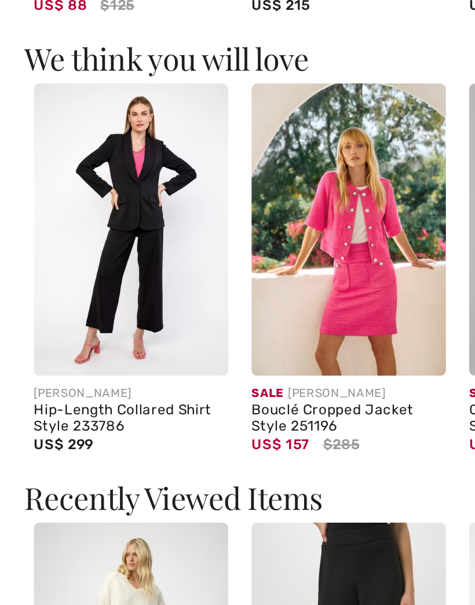
click at [77, 308] on img at bounding box center [69, 381] width 97 height 146
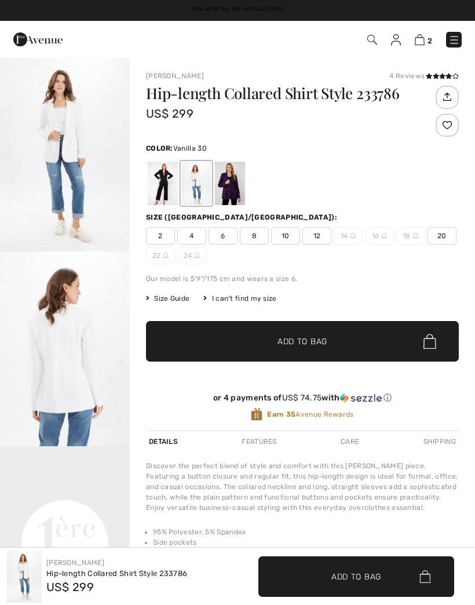
scroll to position [1076, 20]
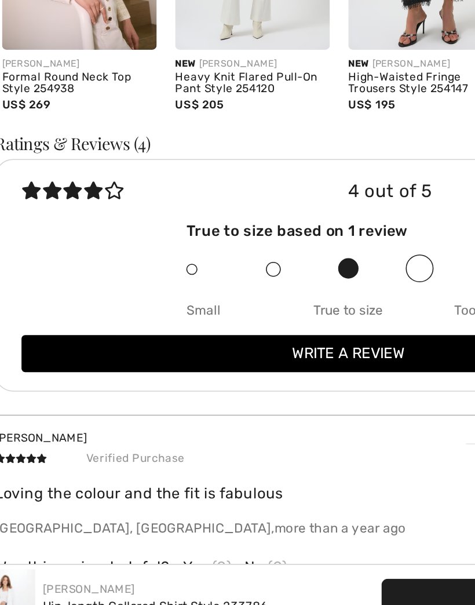
click at [62, 177] on img at bounding box center [69, 153] width 97 height 146
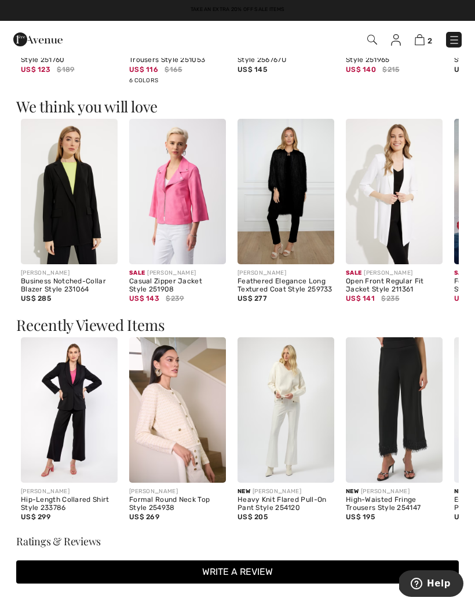
click at [413, 455] on img at bounding box center [394, 410] width 97 height 146
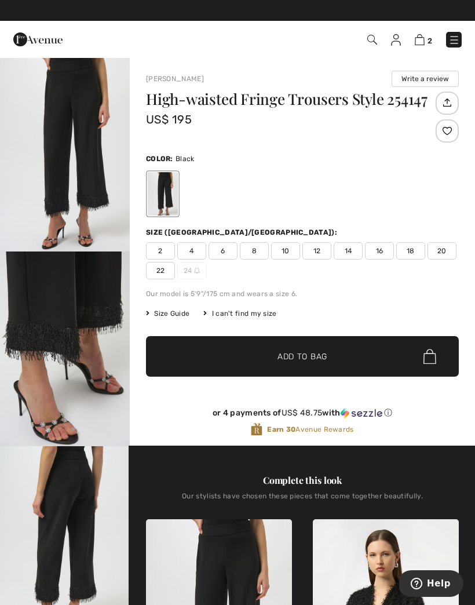
click at [239, 314] on div "I can't find my size" at bounding box center [240, 313] width 73 height 10
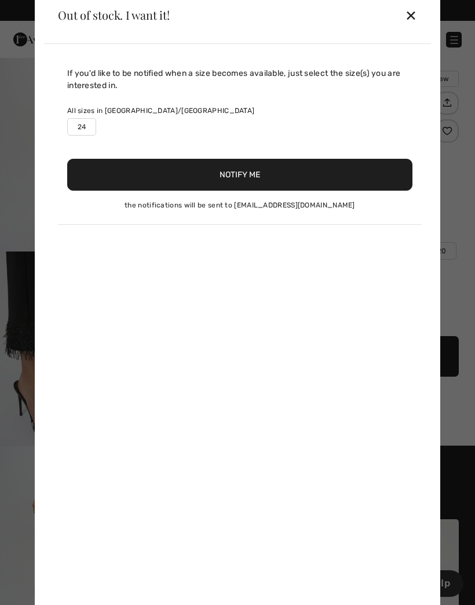
click at [170, 324] on div "If you'd like to be notified when a size becomes available, just select the siz…" at bounding box center [237, 329] width 387 height 571
click at [407, 19] on div "✕" at bounding box center [411, 15] width 12 height 24
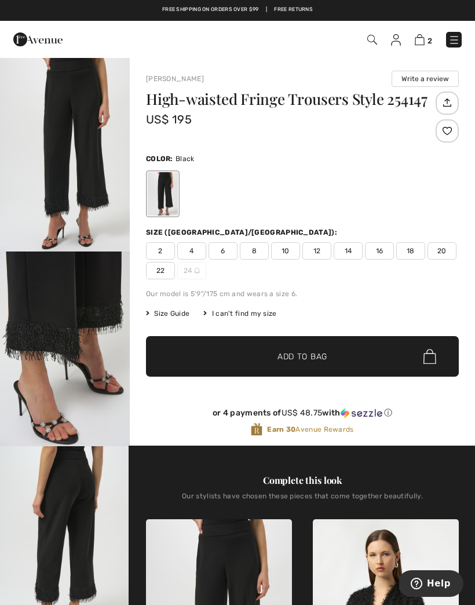
click at [167, 315] on span "Size Guide" at bounding box center [167, 313] width 43 height 10
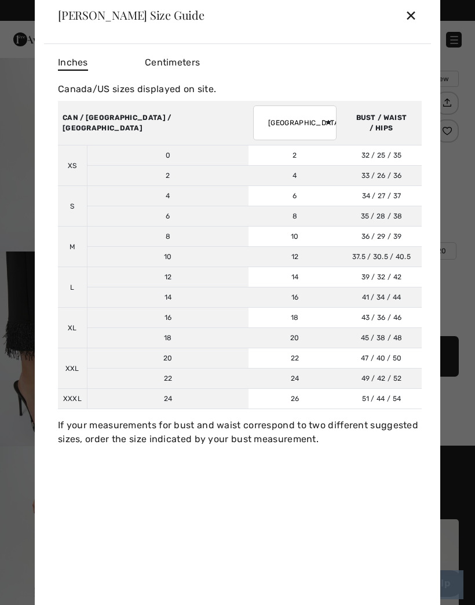
click at [417, 23] on div "✕" at bounding box center [411, 15] width 12 height 24
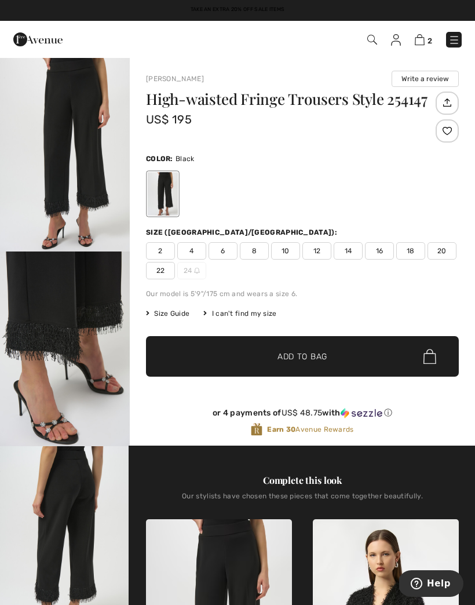
click at [317, 259] on span "12" at bounding box center [317, 250] width 29 height 17
click at [288, 256] on span "10" at bounding box center [285, 250] width 29 height 17
click at [323, 372] on span "✔ Added to Bag Add to Bag" at bounding box center [302, 356] width 313 height 41
click at [0, 0] on div at bounding box center [0, 0] width 0 height 0
click at [412, 56] on div "3 Added to Bag Joseph Ribkoff High-waisted Casual Trousers Style 221340 US$ 149…" at bounding box center [237, 39] width 475 height 37
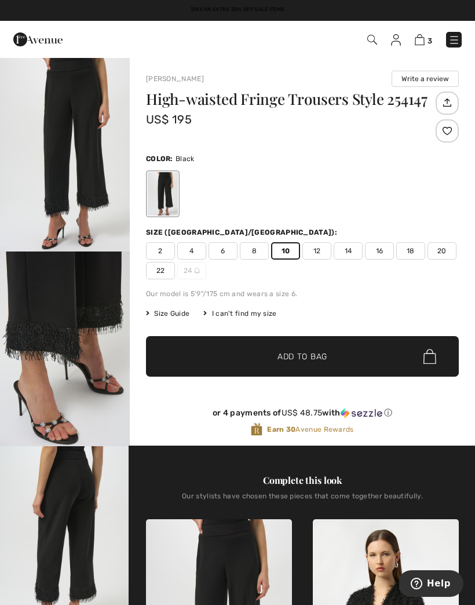
click at [417, 45] on img at bounding box center [420, 39] width 10 height 11
click at [416, 47] on span "3" at bounding box center [335, 40] width 255 height 16
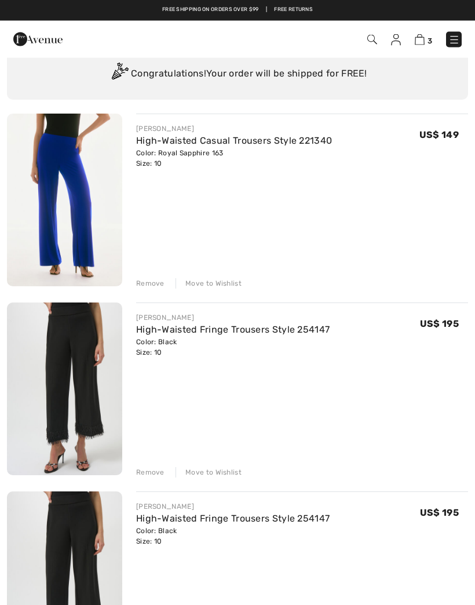
scroll to position [59, 0]
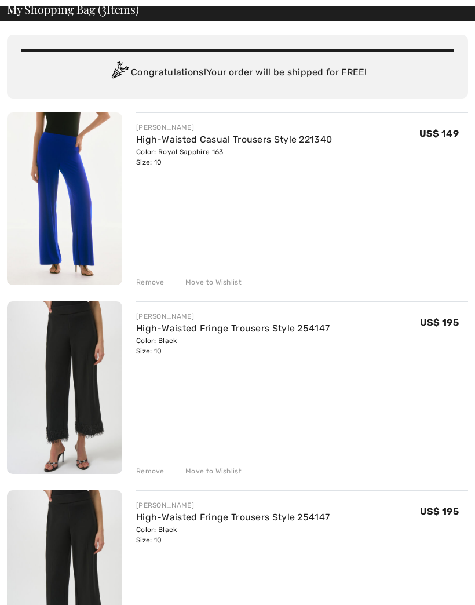
click at [154, 279] on div "Remove" at bounding box center [150, 282] width 28 height 10
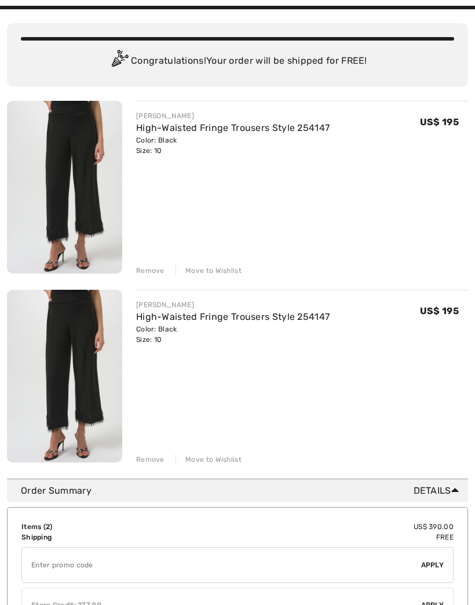
scroll to position [70, 0]
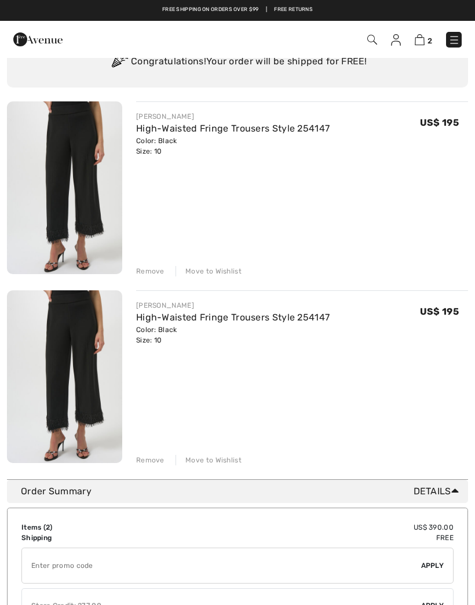
click at [153, 466] on div "Remove" at bounding box center [150, 460] width 28 height 10
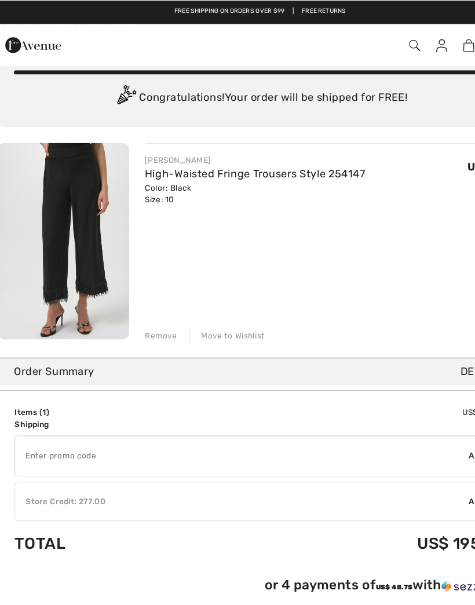
scroll to position [0, 0]
